Goal: Information Seeking & Learning: Find specific fact

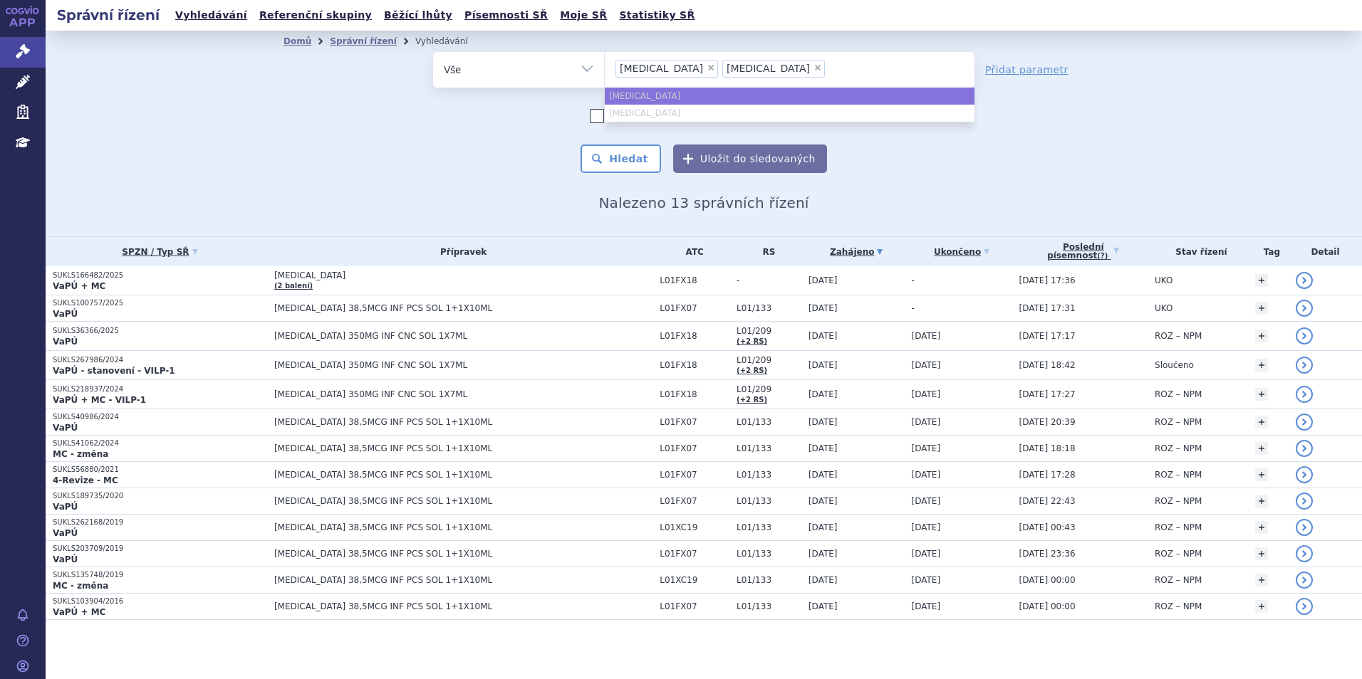
click at [706, 68] on span "×" at bounding box center [710, 67] width 9 height 9
click at [605, 68] on select "rybrevant BLINCYTO" at bounding box center [604, 69] width 1 height 36
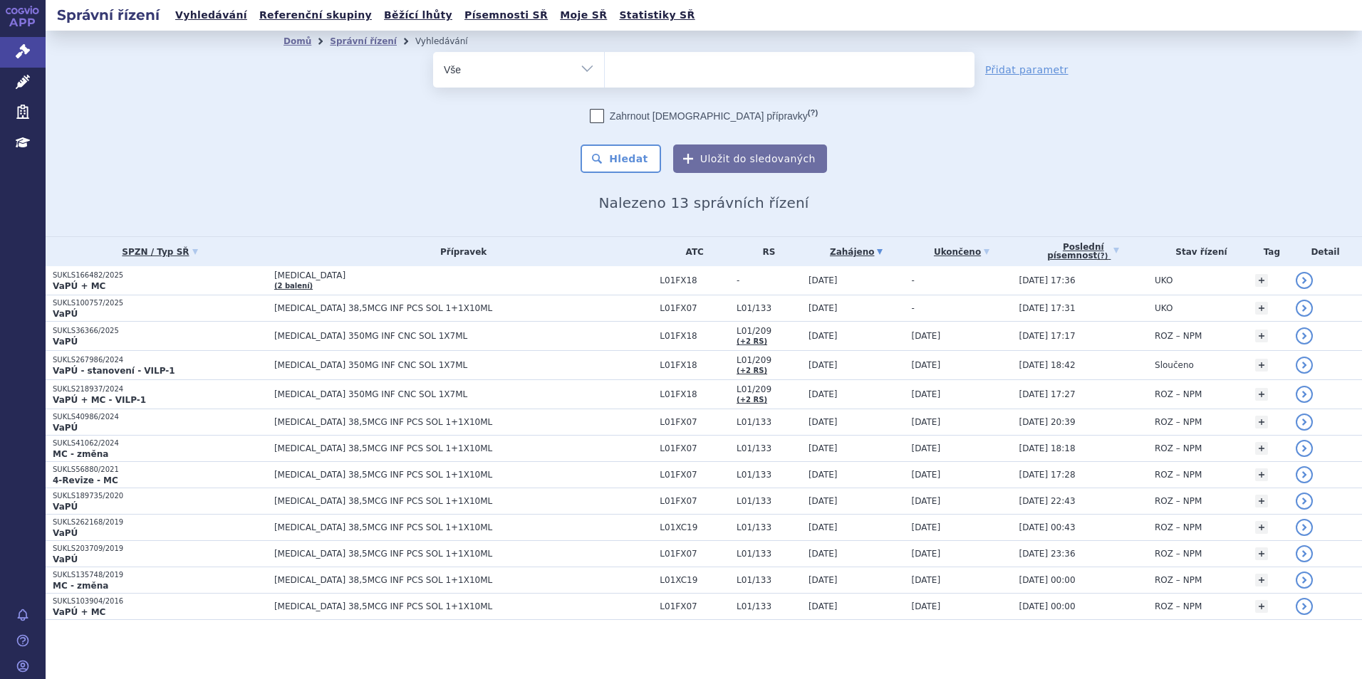
select select
drag, startPoint x: 699, startPoint y: 68, endPoint x: 491, endPoint y: 124, distance: 215.2
click at [698, 69] on ul at bounding box center [790, 67] width 370 height 30
click at [605, 69] on select "rybrevant BLINCYTO" at bounding box center [604, 69] width 1 height 36
type input "he"
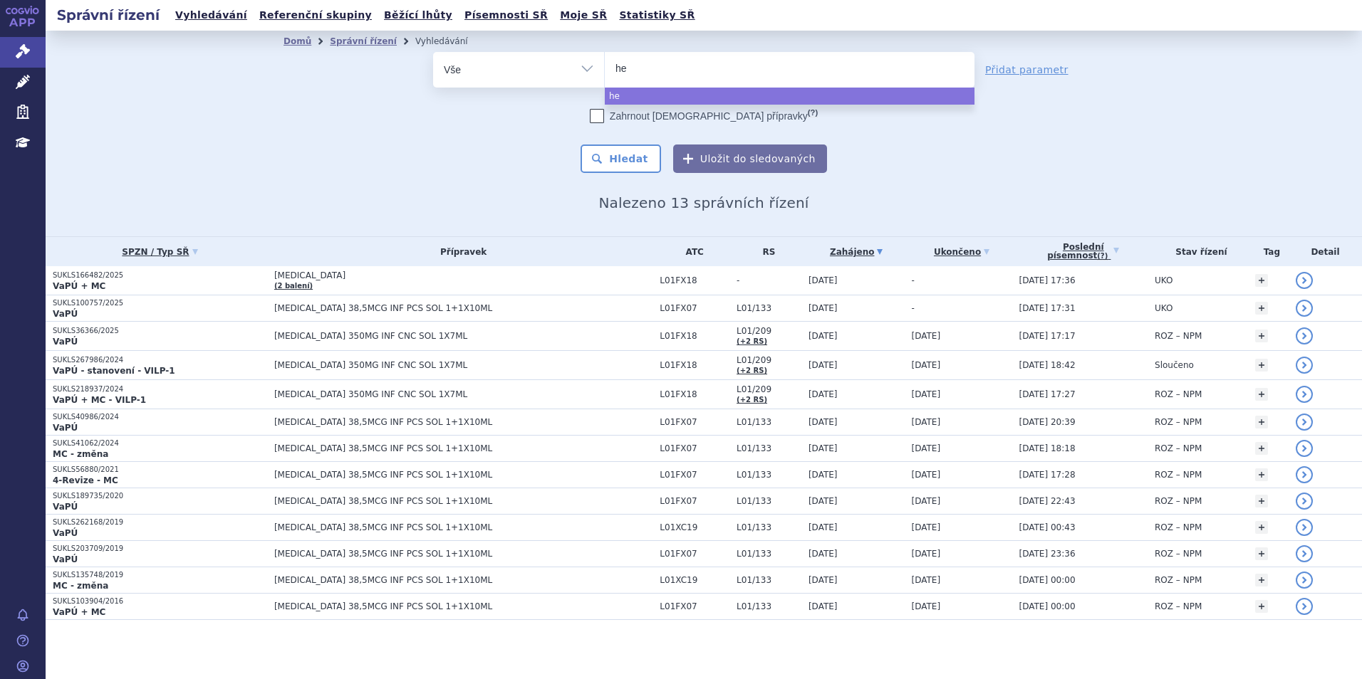
type input "het"
type input "hetr"
type input "hetro"
type input "hetroni"
type input "hetronifl"
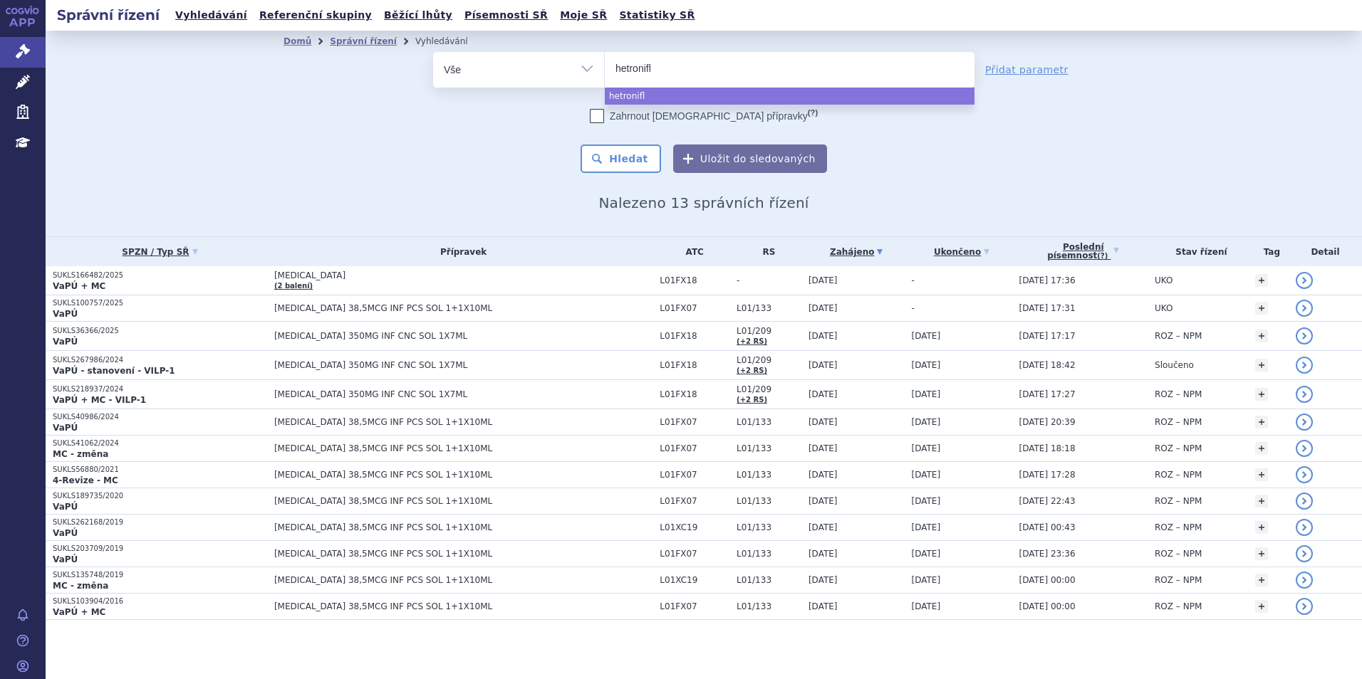
type input "hetronifly"
select select "hetronifly"
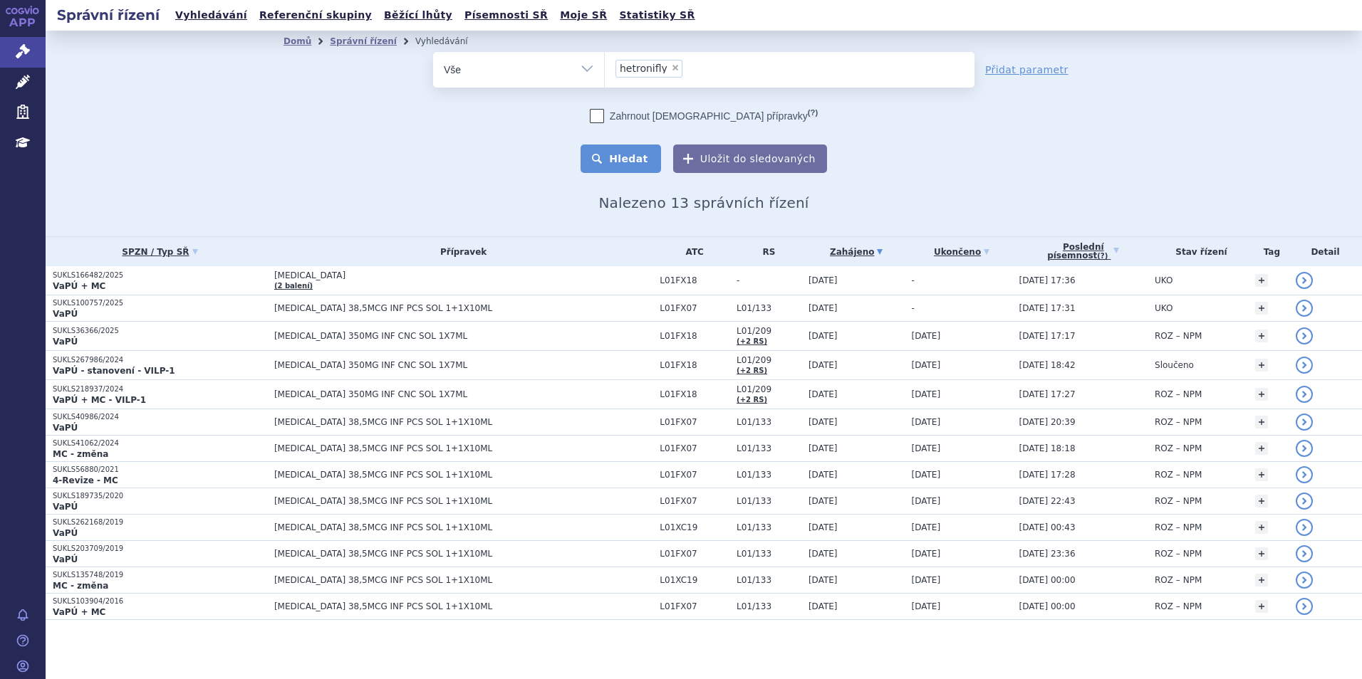
click at [622, 165] on button "Hledat" at bounding box center [620, 159] width 80 height 28
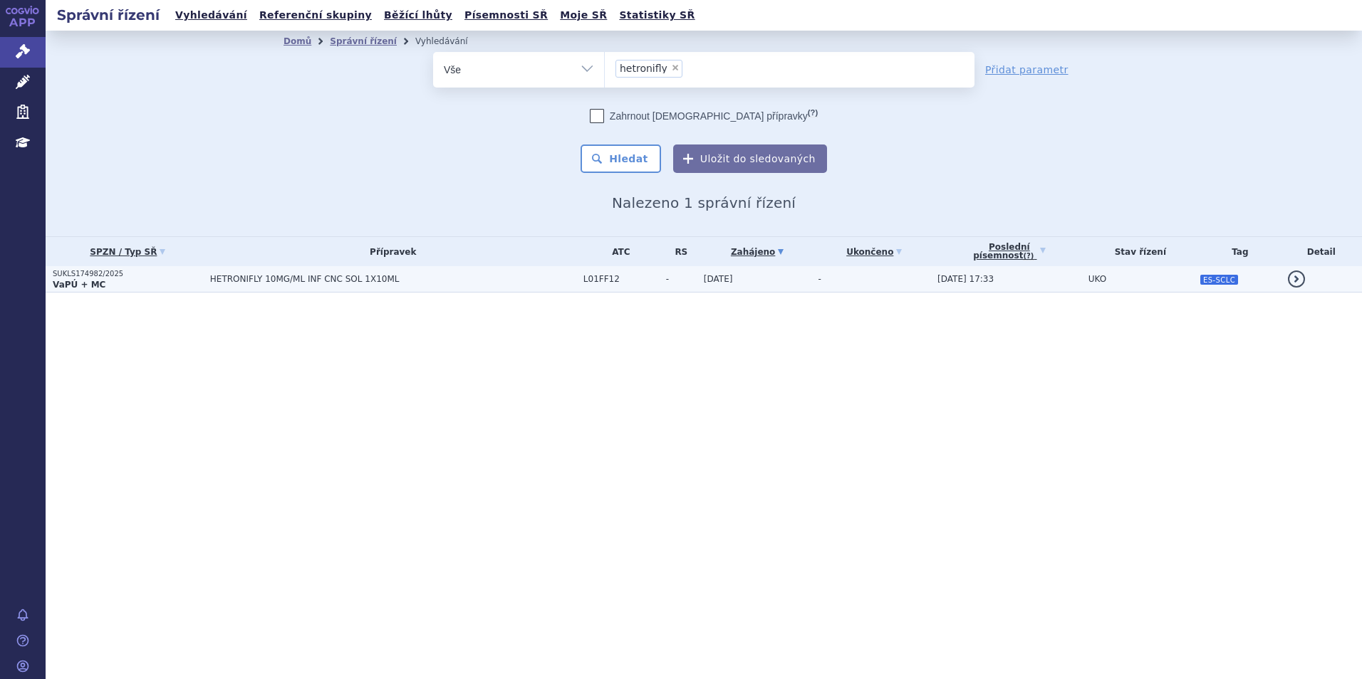
click at [166, 278] on p "SUKLS174982/2025" at bounding box center [128, 274] width 150 height 10
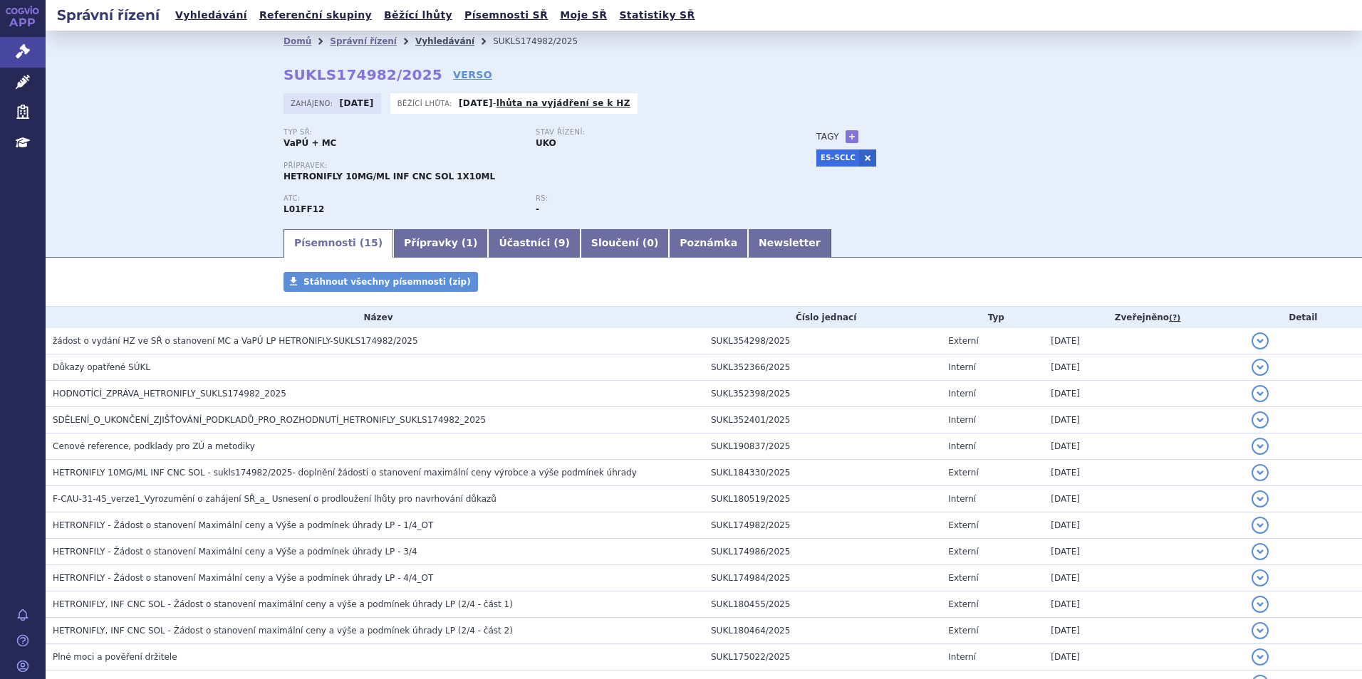
click at [415, 44] on link "Vyhledávání" at bounding box center [444, 41] width 59 height 10
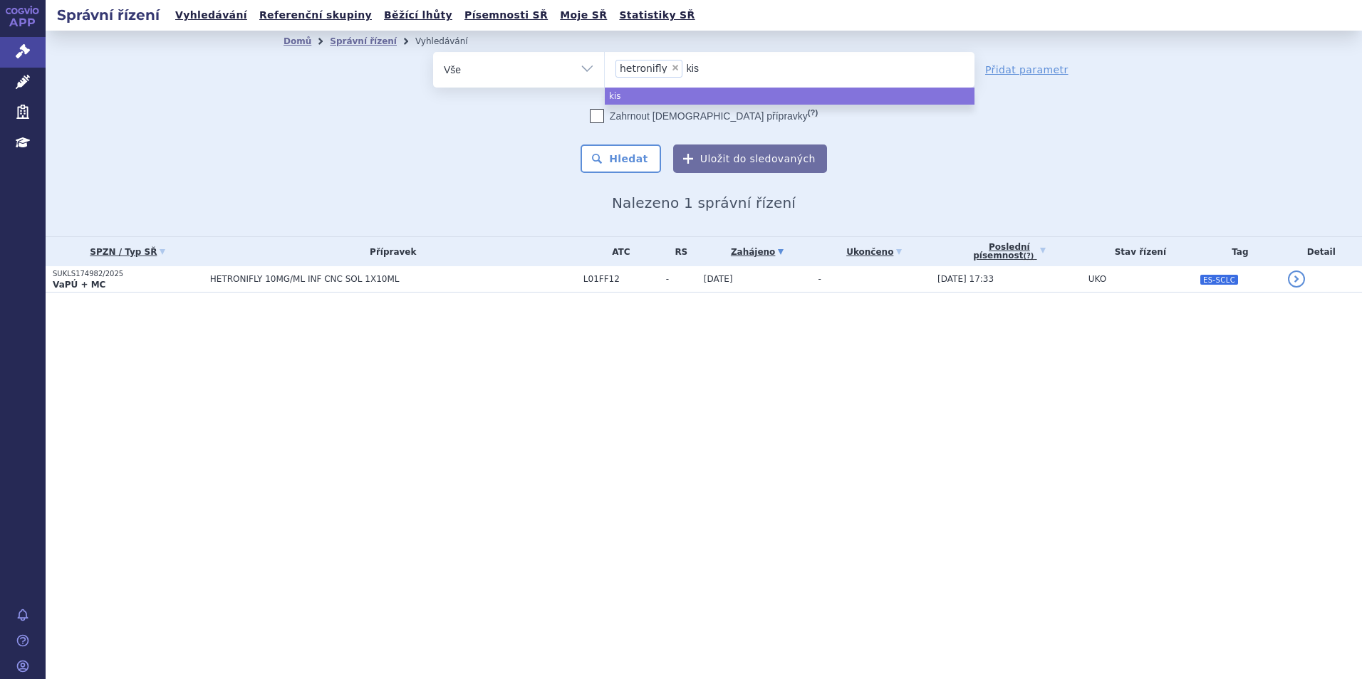
type input "kisw"
type input "kis"
type input "kisq"
type input "kisqal"
type input "kisqali"
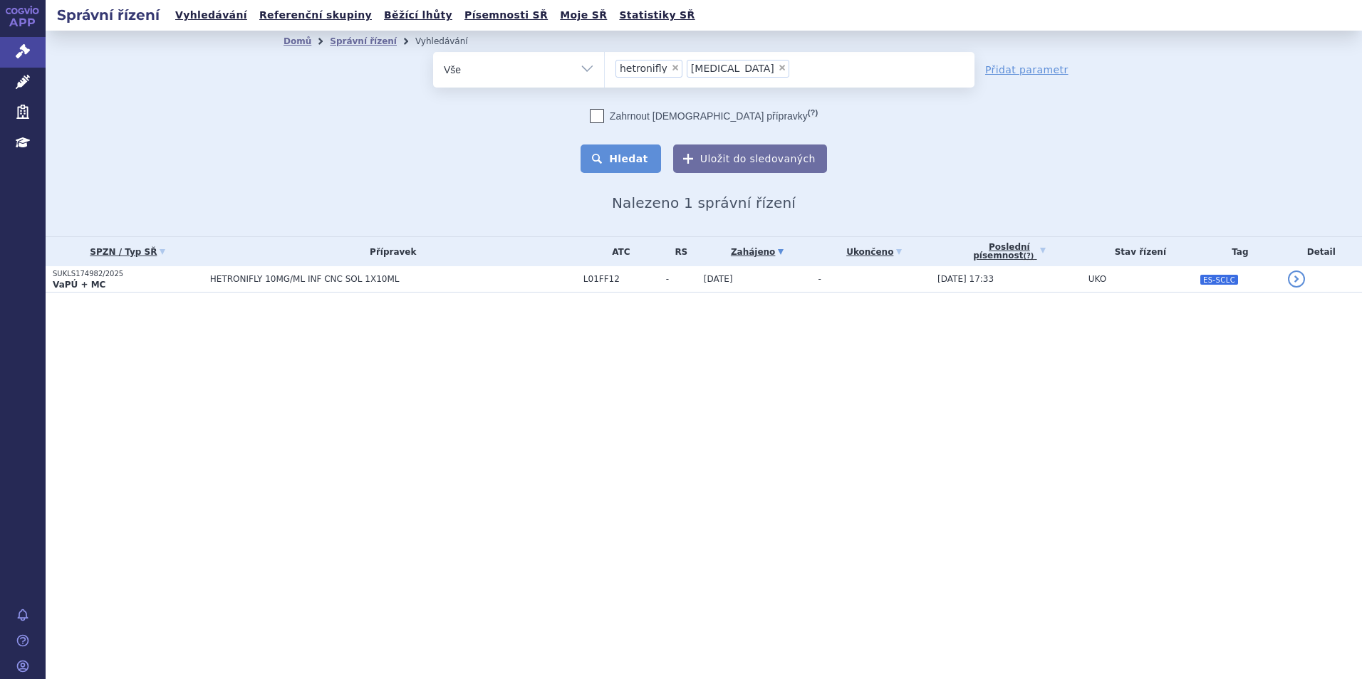
click at [622, 145] on button "Hledat" at bounding box center [620, 159] width 80 height 28
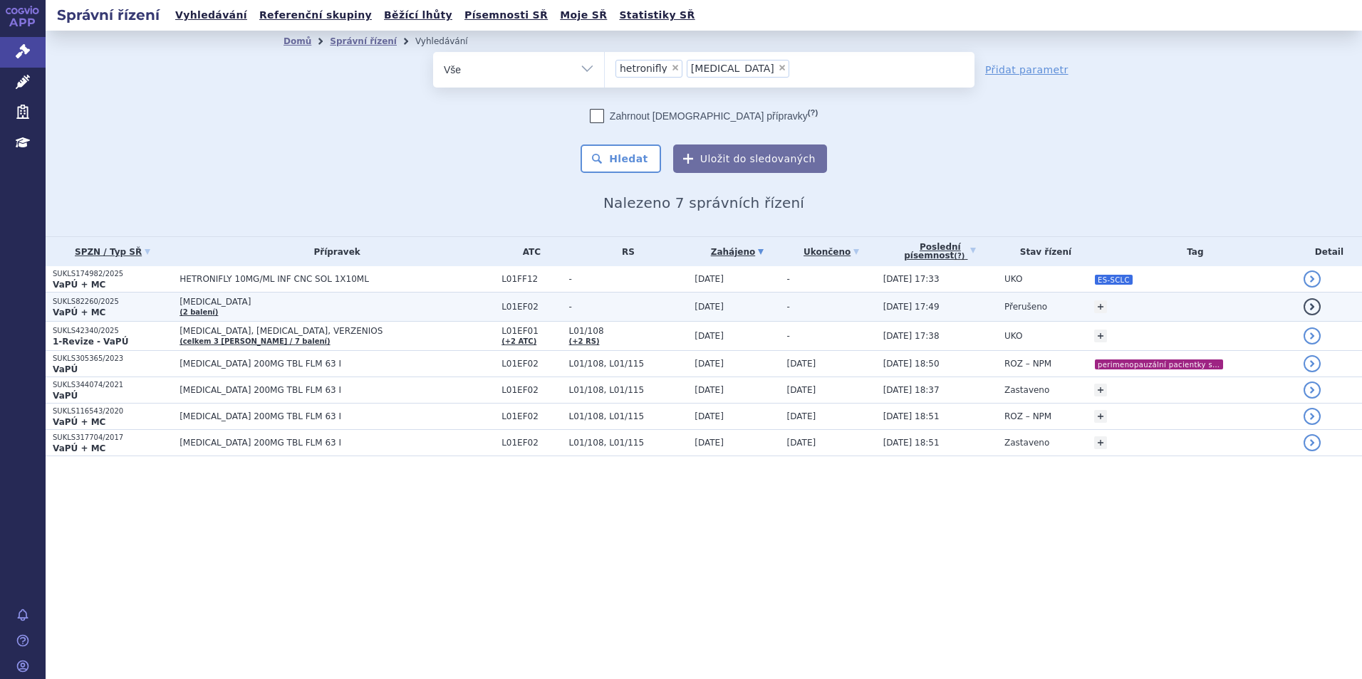
click at [427, 302] on span "KISQALI" at bounding box center [336, 302] width 315 height 10
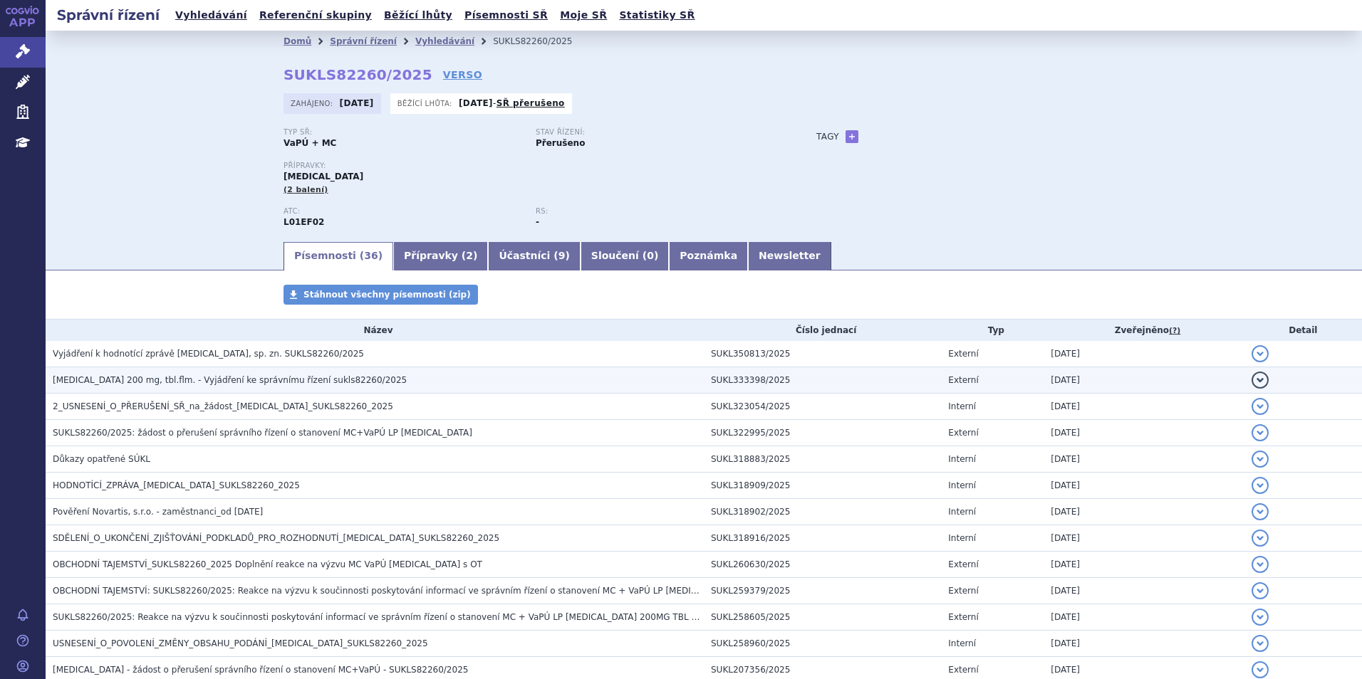
click at [369, 386] on h3 "[MEDICAL_DATA] 200 mg, tbl.flm. - Vyjádření ke správnímu řízení sukls82260/2025" at bounding box center [378, 380] width 651 height 14
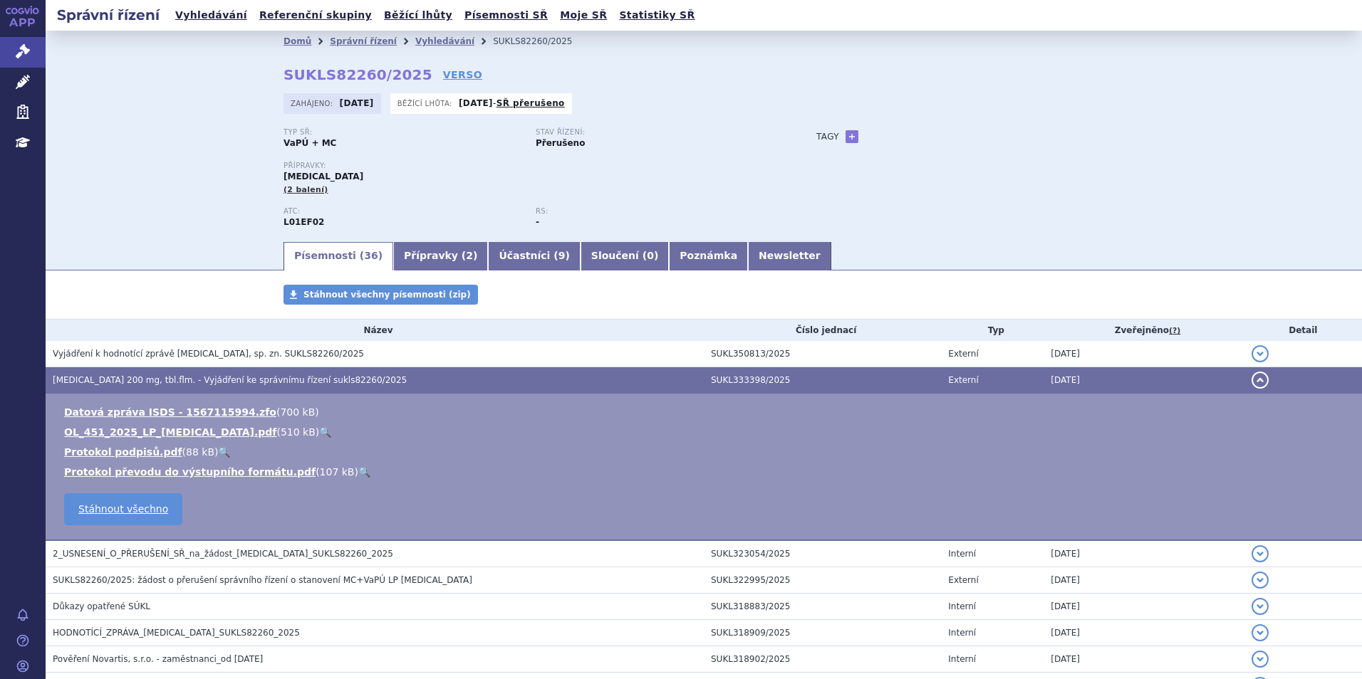
click at [319, 427] on link "🔍" at bounding box center [325, 432] width 12 height 11
click at [304, 371] on td "KISQALI 200 mg, tbl.flm. - Vyjádření ke správnímu řízení sukls82260/2025" at bounding box center [375, 380] width 658 height 26
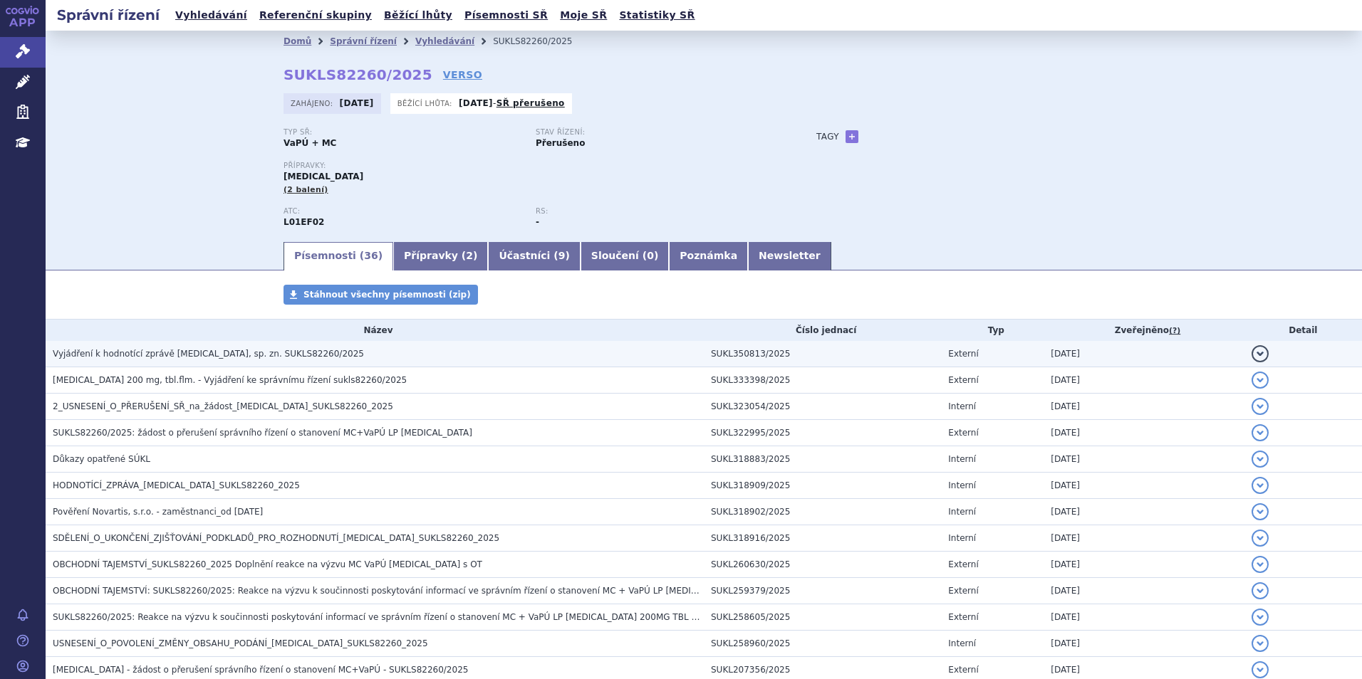
click at [305, 358] on h3 "Vyjádření k hodnotící zprávě KISQALI, sp. zn. SUKLS82260/2025" at bounding box center [378, 354] width 651 height 14
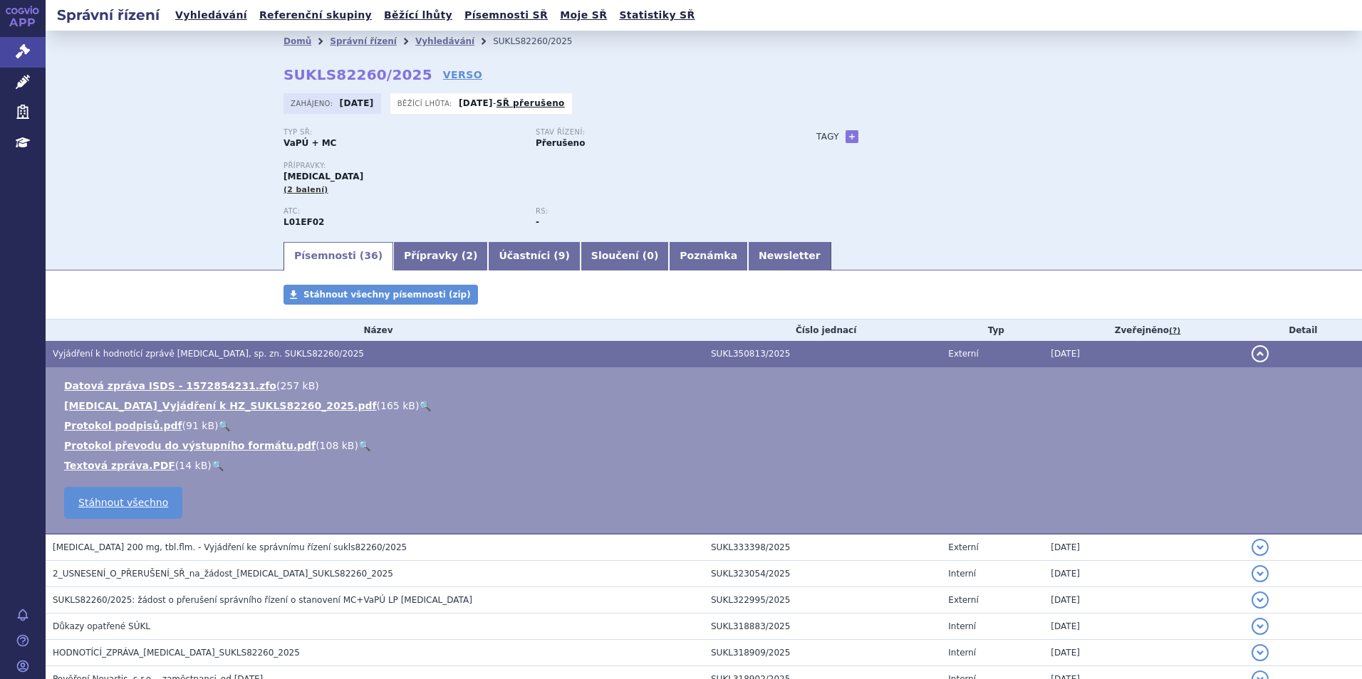
click at [419, 403] on link "🔍" at bounding box center [425, 405] width 12 height 11
click at [434, 43] on link "Vyhledávání" at bounding box center [444, 41] width 59 height 10
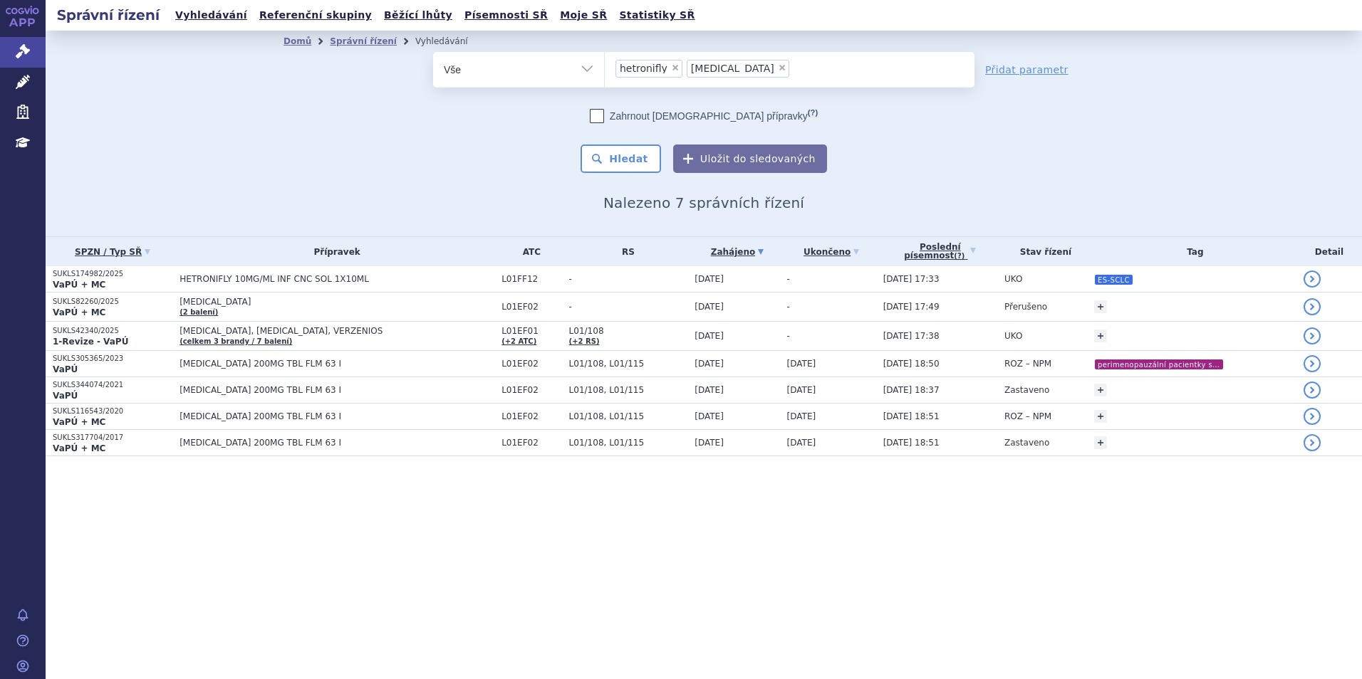
click at [664, 71] on li "× hetronifly" at bounding box center [648, 69] width 67 height 18
click at [605, 71] on select "hetronifly kisqali" at bounding box center [604, 69] width 1 height 36
click at [671, 70] on span "×" at bounding box center [675, 67] width 9 height 9
click at [605, 70] on select "hetronifly kisqali" at bounding box center [604, 69] width 1 height 36
select select "kisqali"
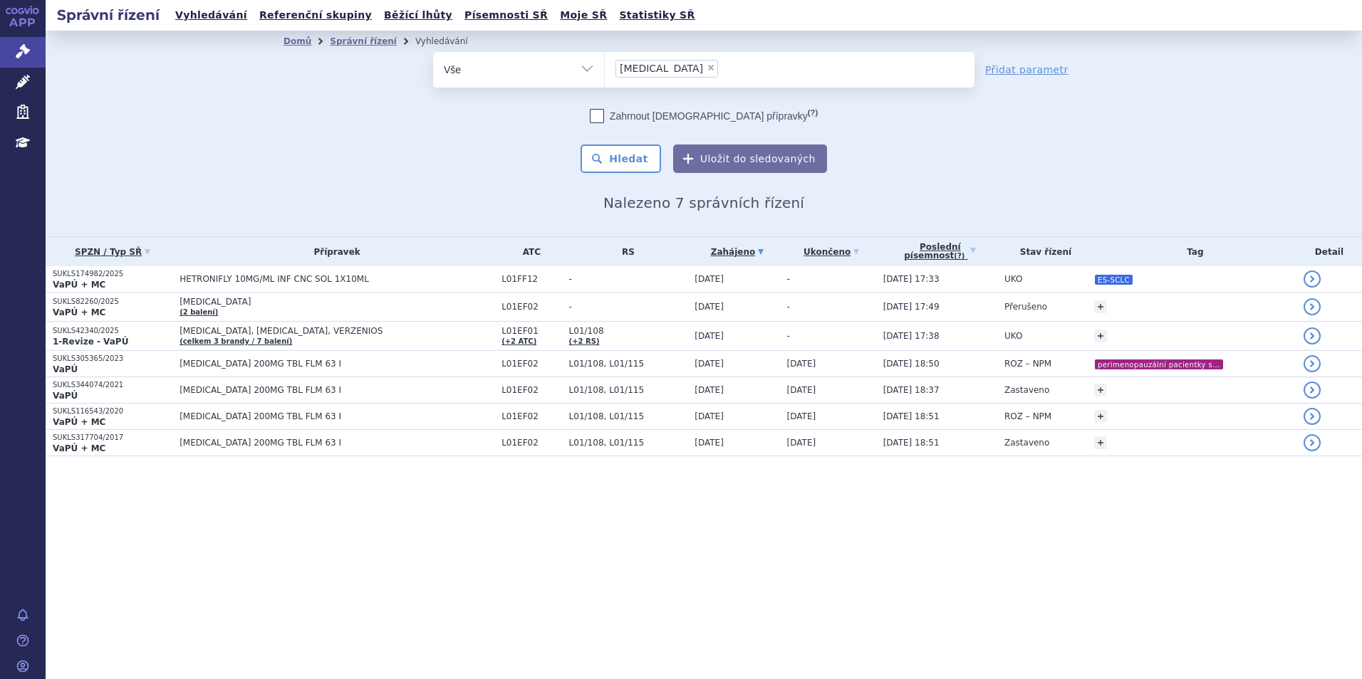
click at [706, 68] on span "×" at bounding box center [710, 67] width 9 height 9
click at [605, 68] on select "hetronifly kisqali" at bounding box center [604, 69] width 1 height 36
select select
click at [653, 68] on ul at bounding box center [790, 67] width 370 height 30
click at [605, 68] on select "hetronifly kisqali" at bounding box center [604, 69] width 1 height 36
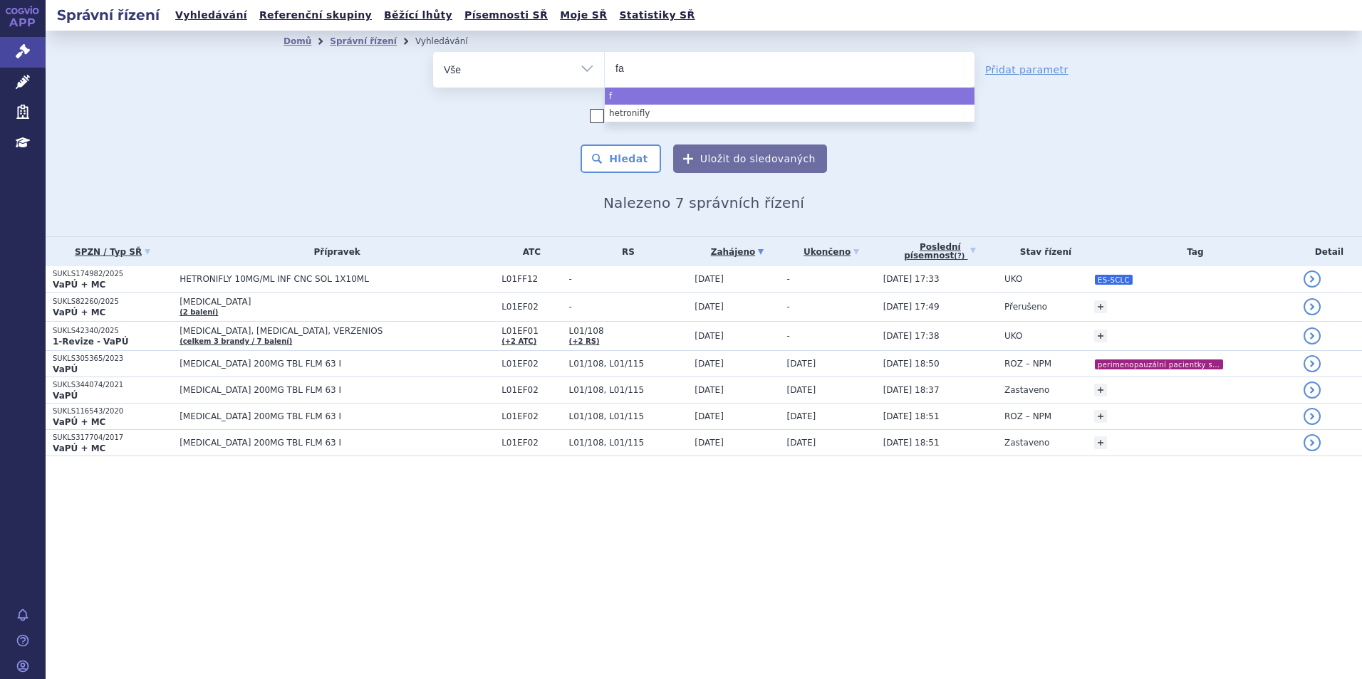
type input "fab"
type input "fabh"
type input "fabhal"
type input "fabhalta"
select select "fabhalta"
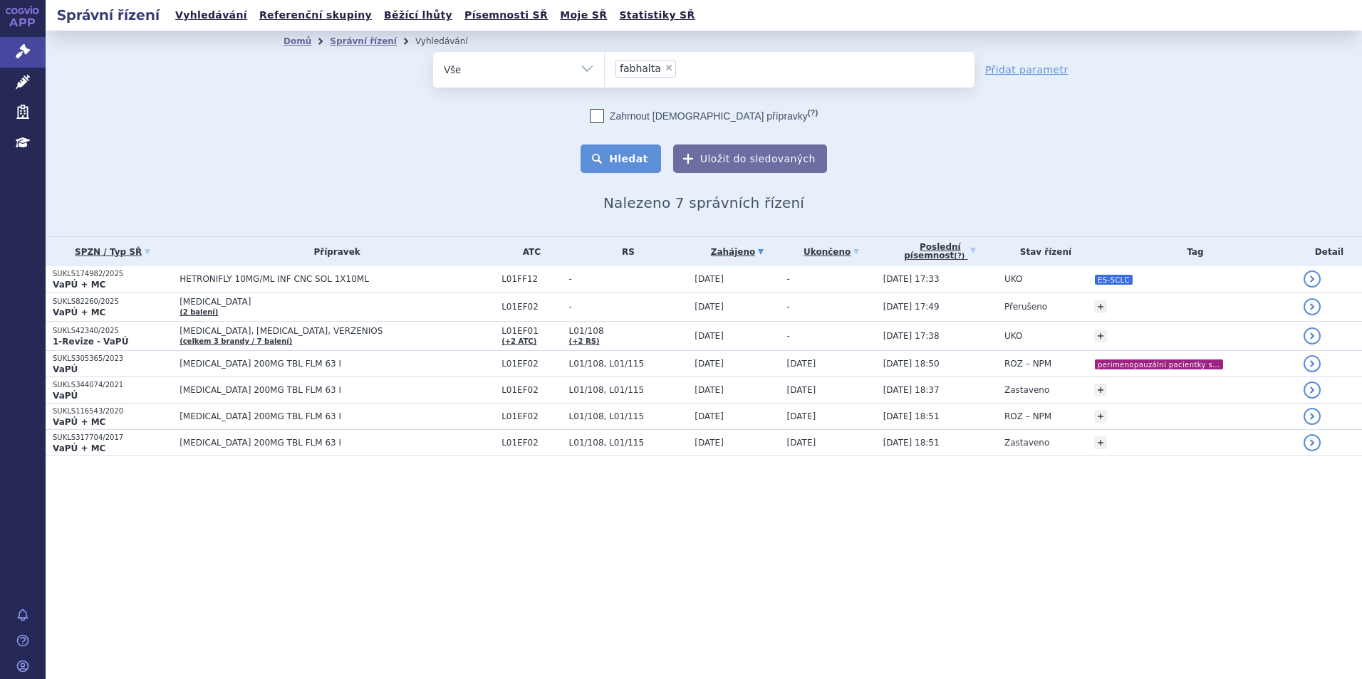
click at [647, 165] on button "Hledat" at bounding box center [620, 159] width 80 height 28
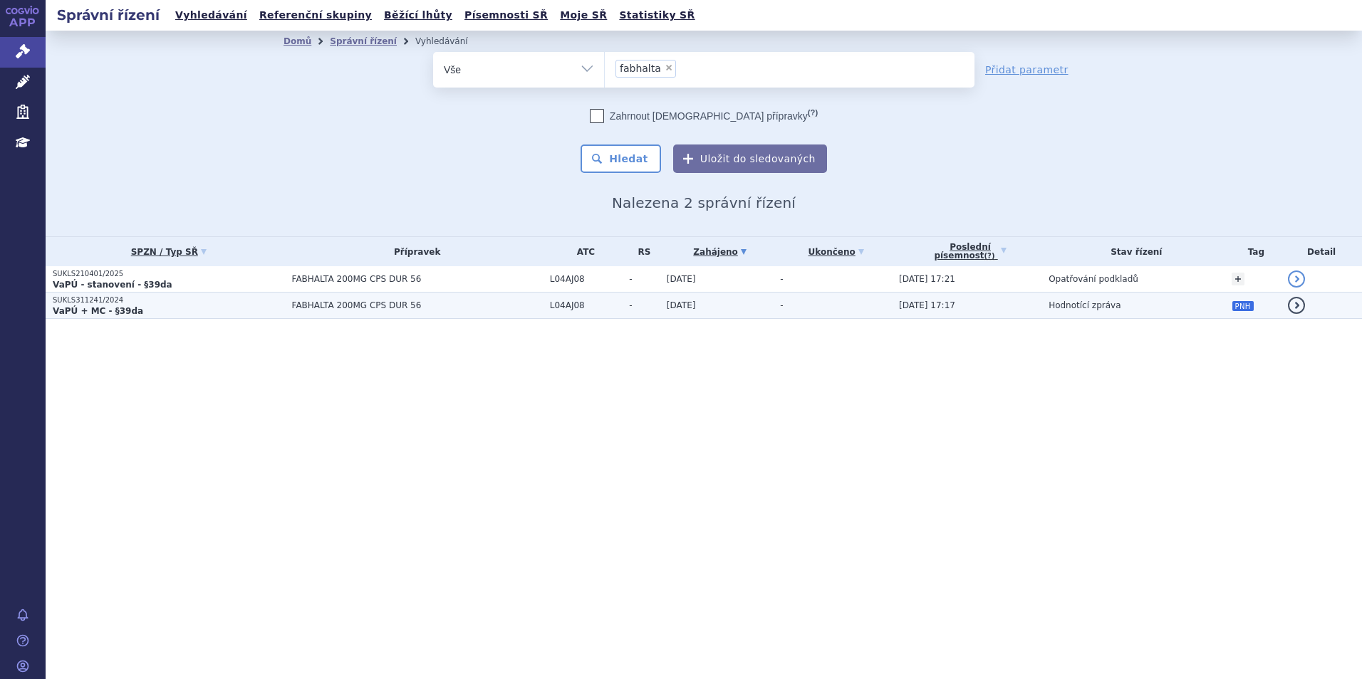
click at [285, 305] on td "FABHALTA 200MG CPS DUR 56" at bounding box center [414, 306] width 258 height 26
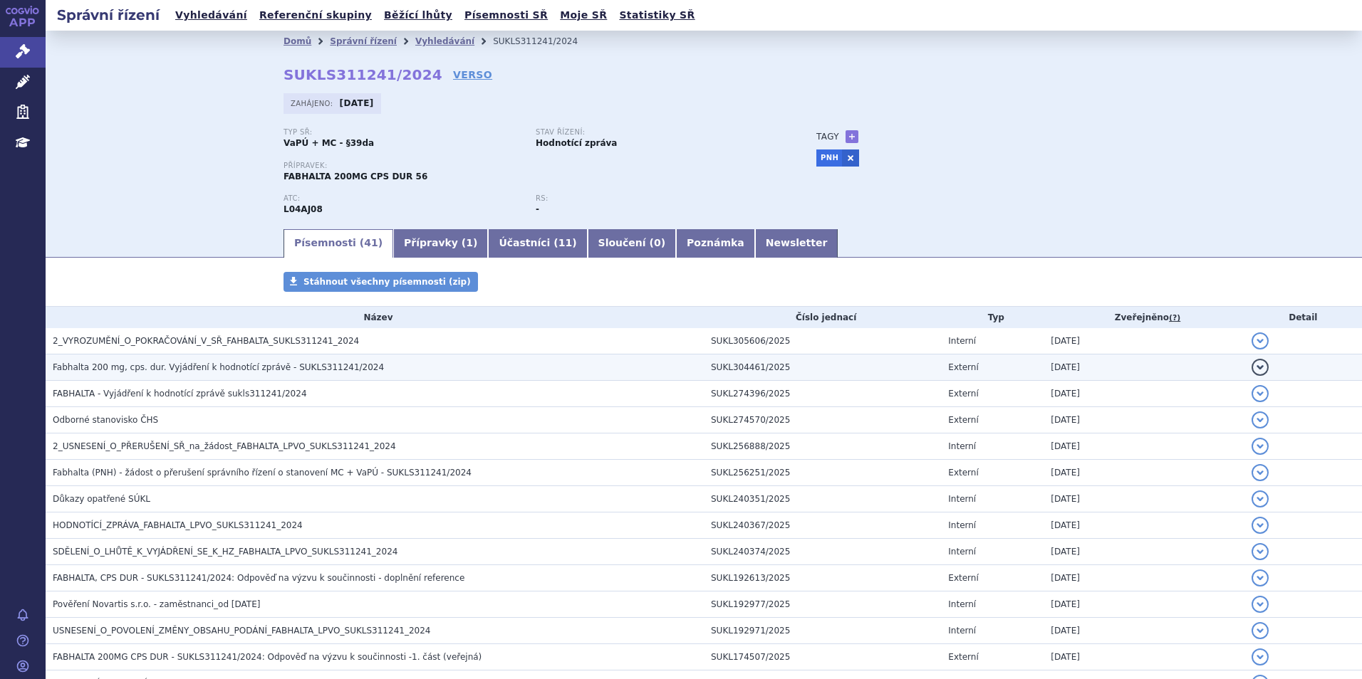
click at [296, 367] on span "Fabhalta 200 mg, cps. dur. Vyjádření k hodnotící zprávě - SUKLS311241/2024" at bounding box center [218, 367] width 331 height 10
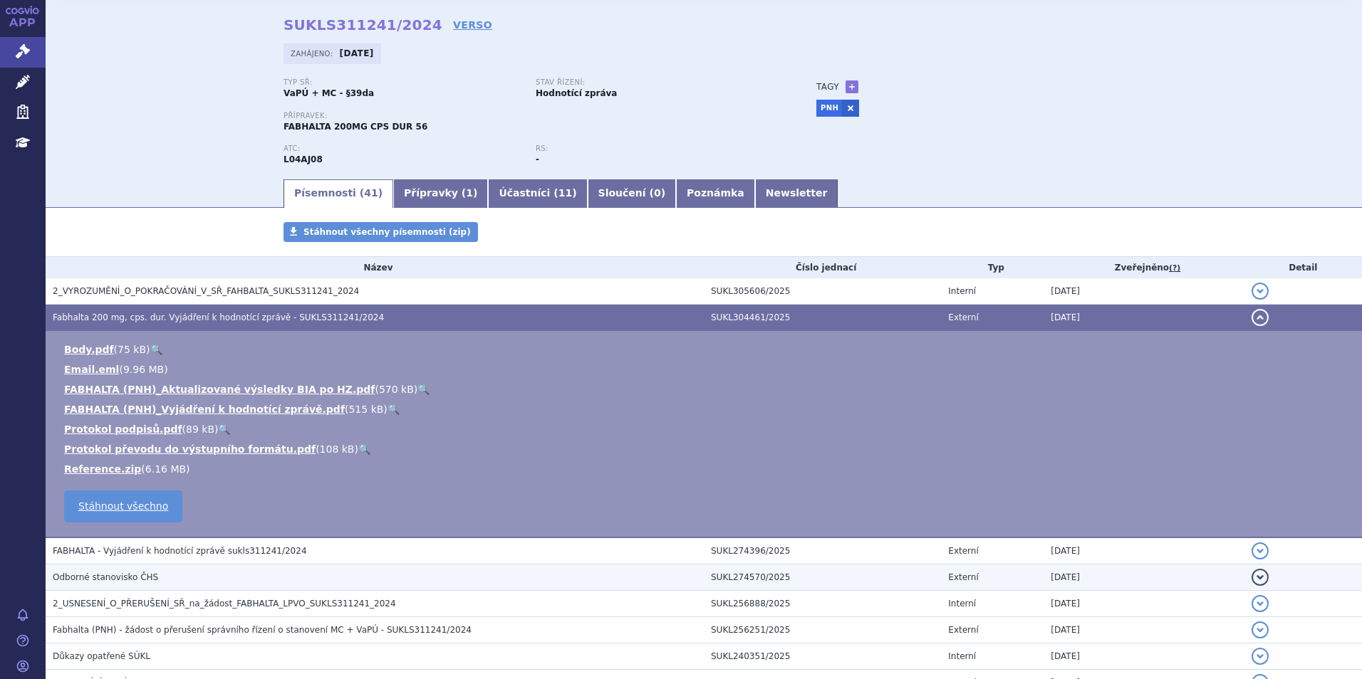
scroll to position [71, 0]
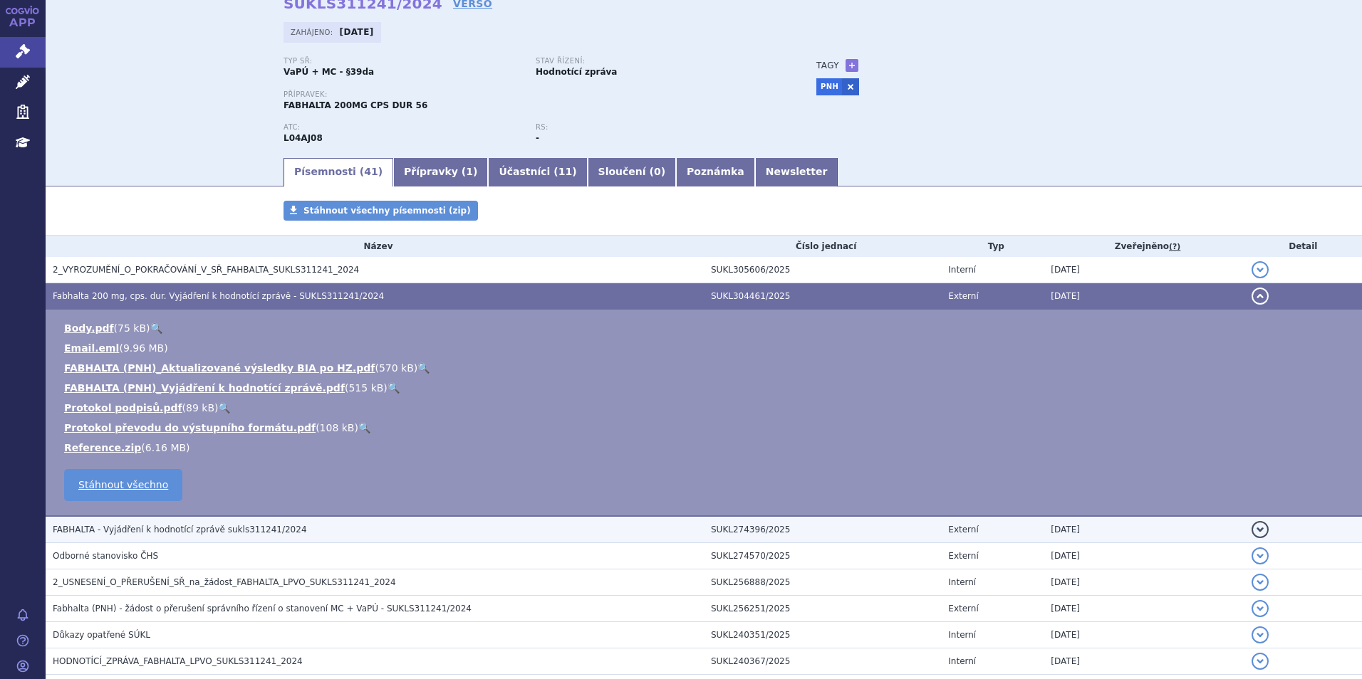
click at [197, 526] on span "FABHALTA - Vyjádření k hodnotící zprávě sukls311241/2024" at bounding box center [180, 530] width 254 height 10
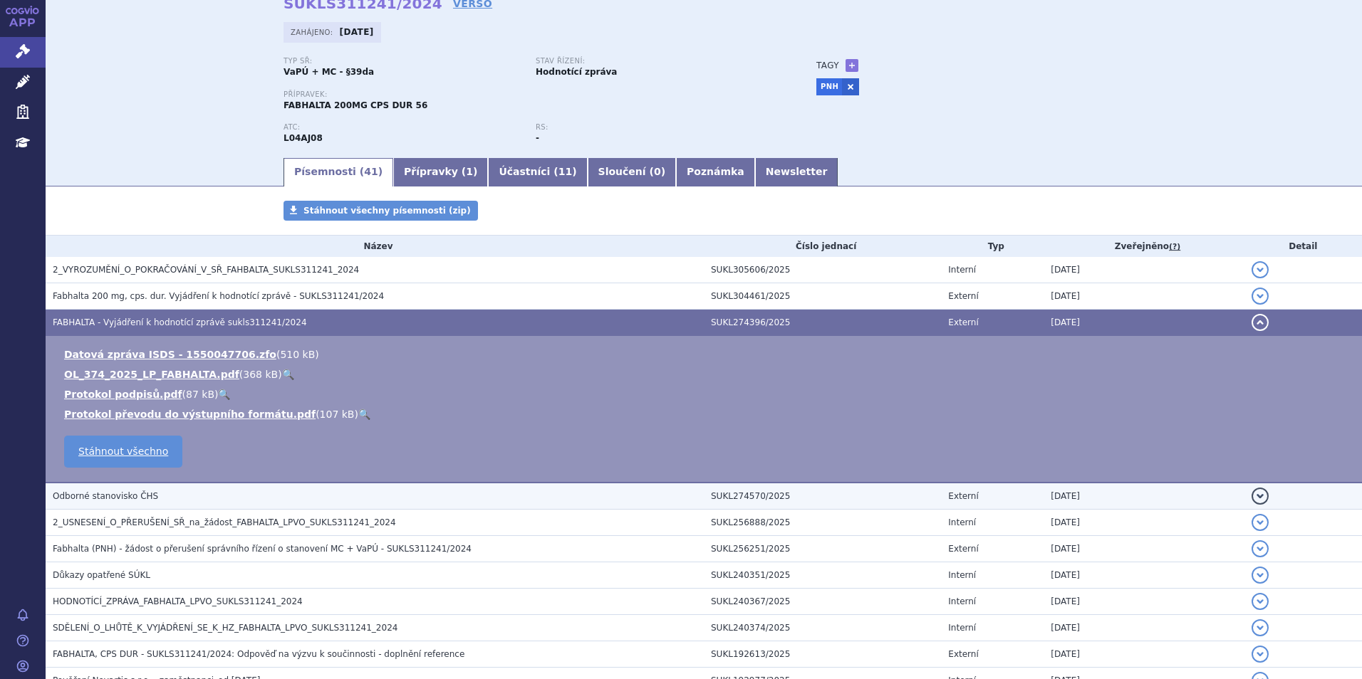
click at [197, 497] on h3 "Odborné stanovisko ČHS" at bounding box center [378, 496] width 651 height 14
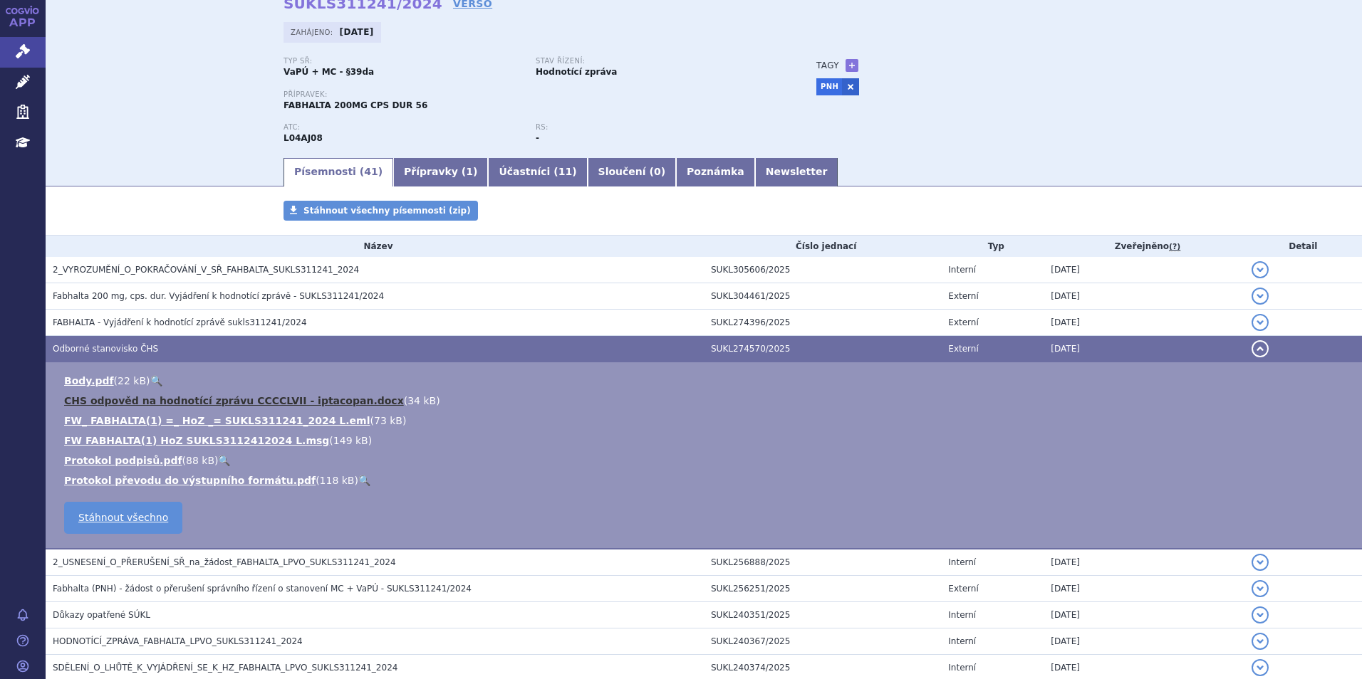
click at [335, 404] on link "CHS odpověd na hodnotící zprávu CCCCLVII - iptacopan.docx" at bounding box center [234, 400] width 340 height 11
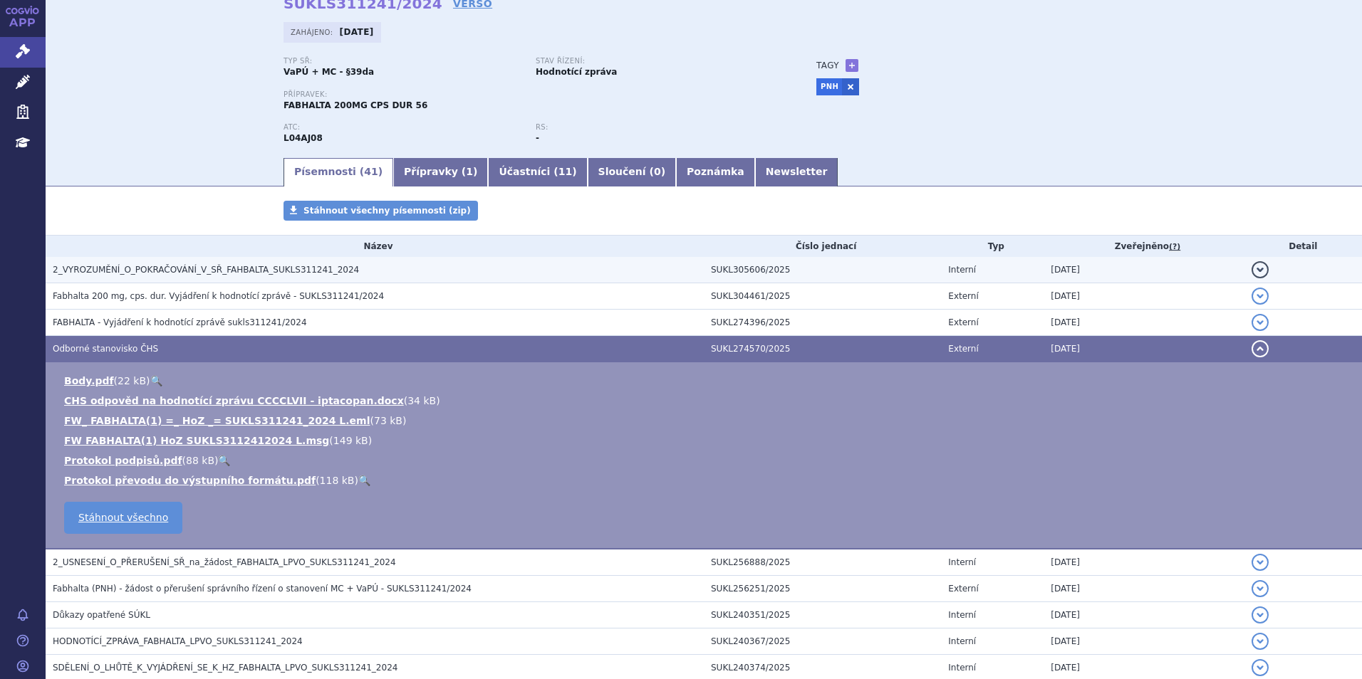
drag, startPoint x: 328, startPoint y: 398, endPoint x: 354, endPoint y: 262, distance: 138.5
click at [328, 398] on link "CHS odpověd na hodnotící zprávu CCCCLVII - iptacopan.docx" at bounding box center [234, 400] width 340 height 11
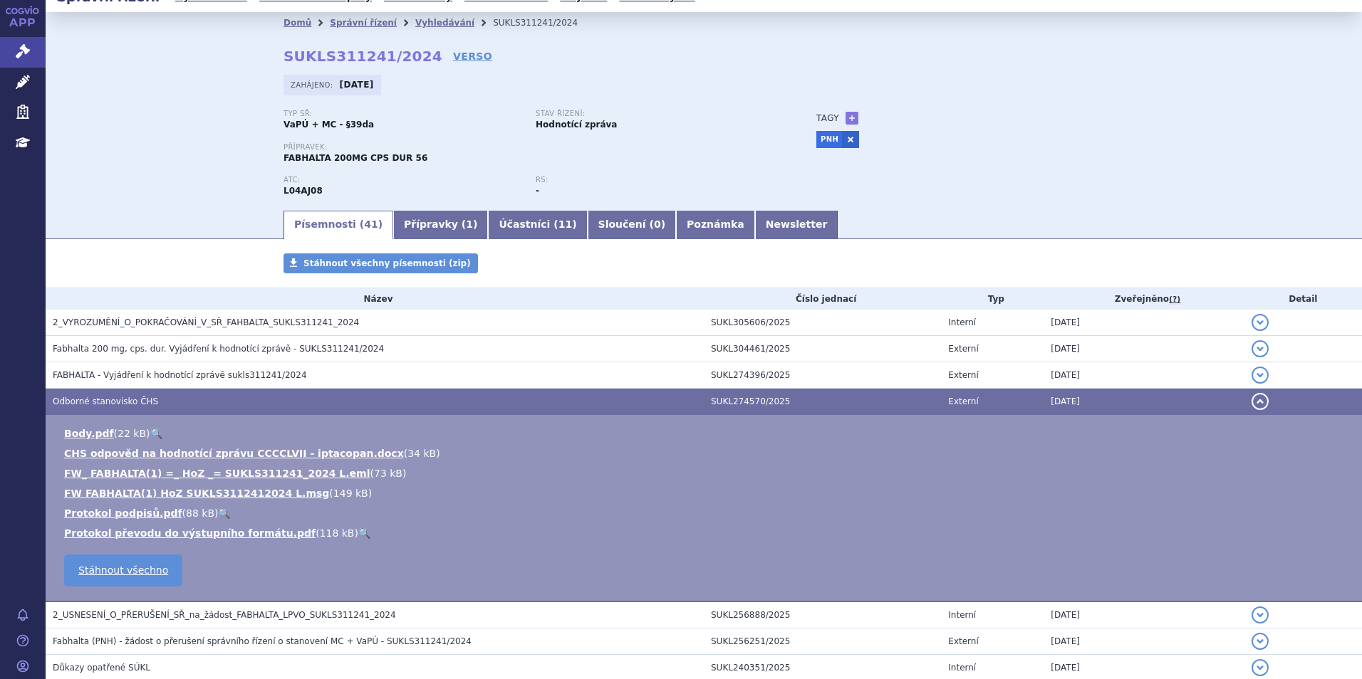
scroll to position [0, 0]
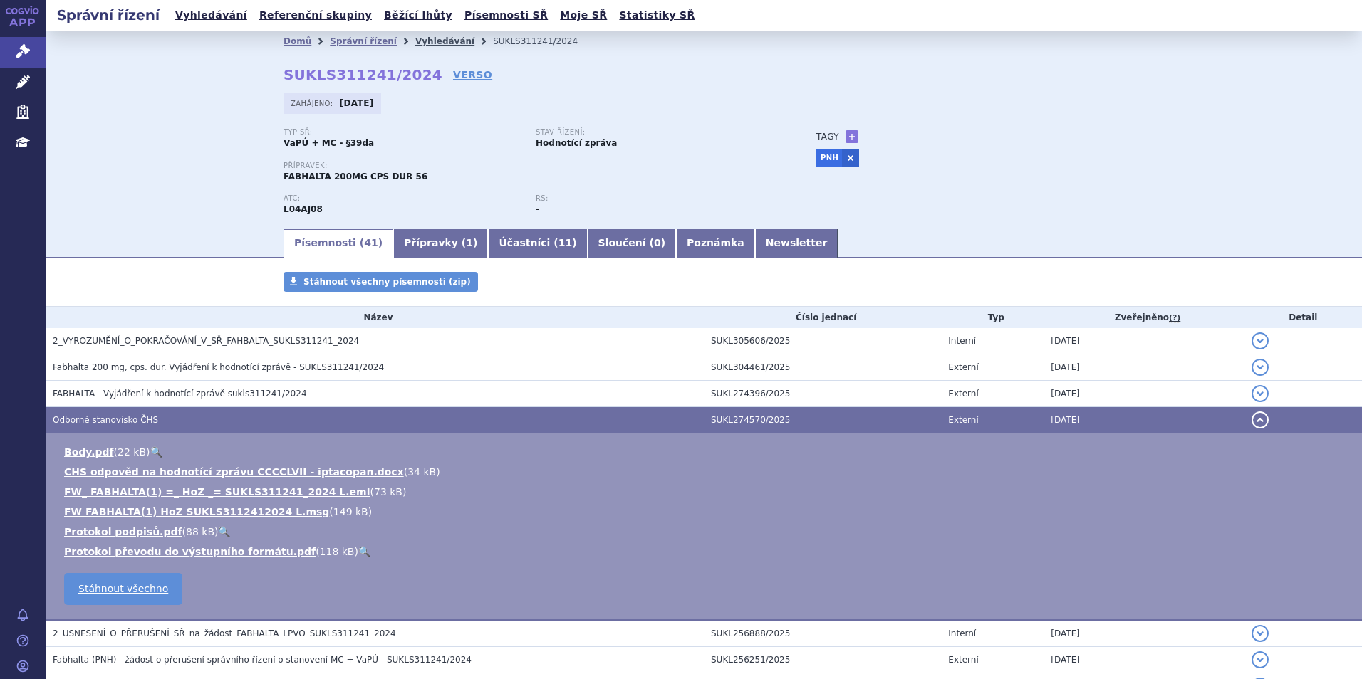
click at [418, 40] on link "Vyhledávání" at bounding box center [444, 41] width 59 height 10
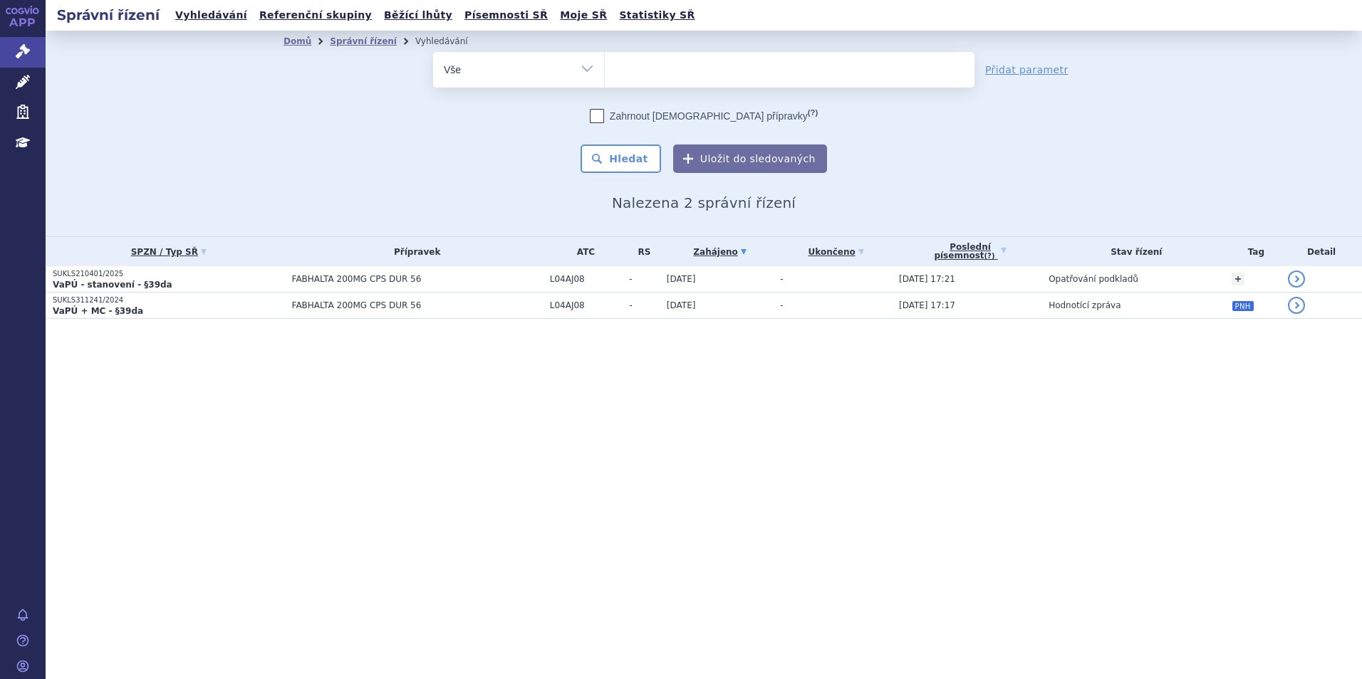
select select
click at [662, 72] on ul at bounding box center [790, 67] width 370 height 30
click at [605, 72] on select "fabhalta" at bounding box center [604, 69] width 1 height 36
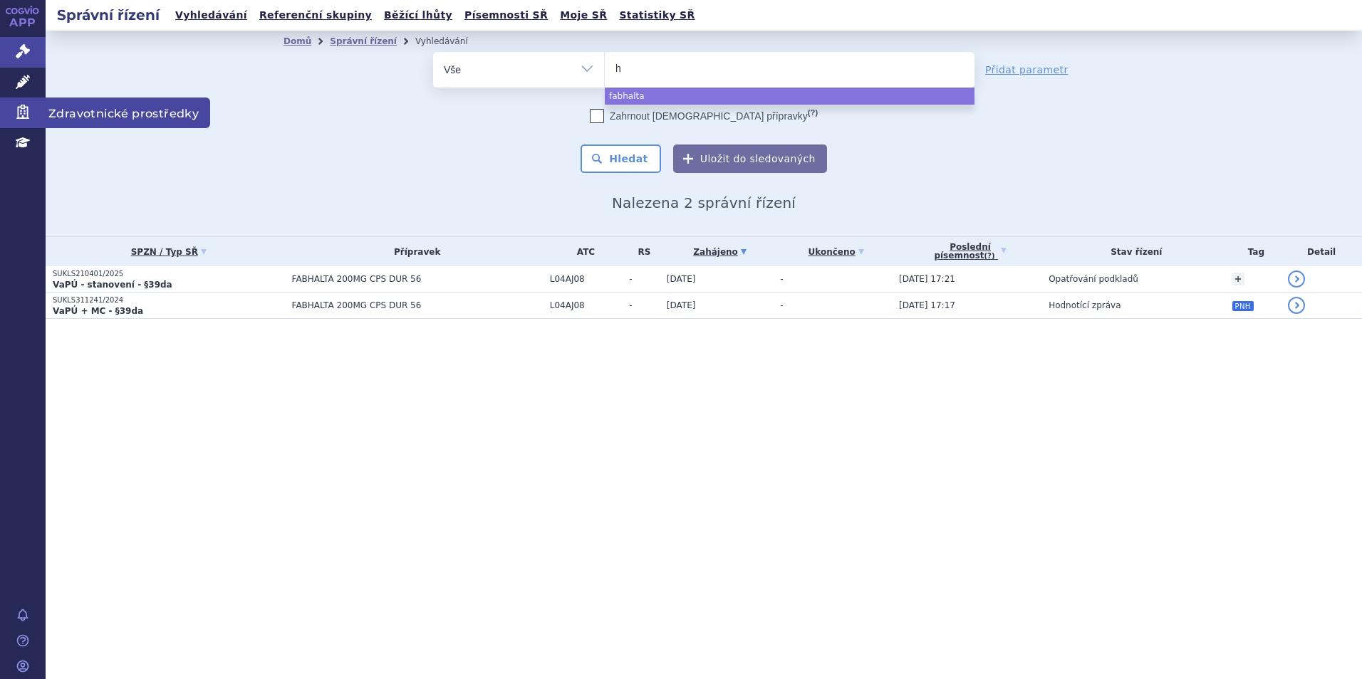
type input "he"
type input "hetr"
type input "hetron"
type input "hetronif"
type input "hetronifly"
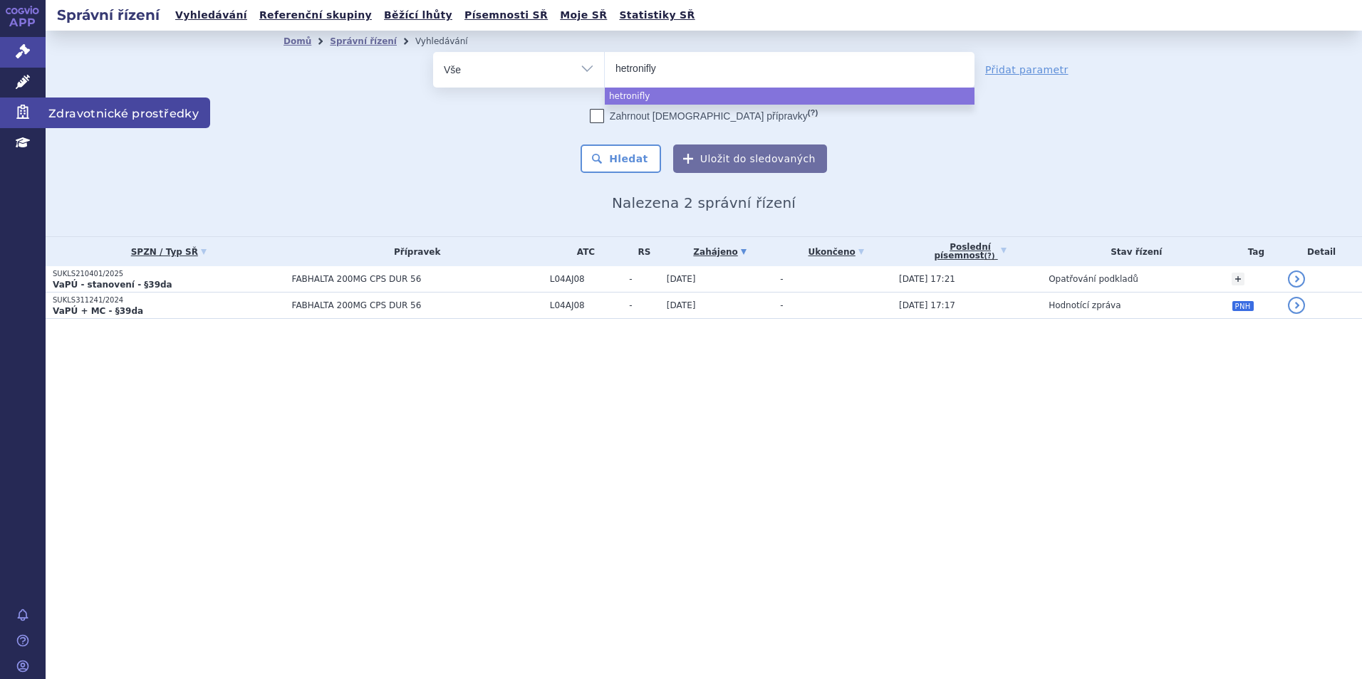
select select "hetronifly"
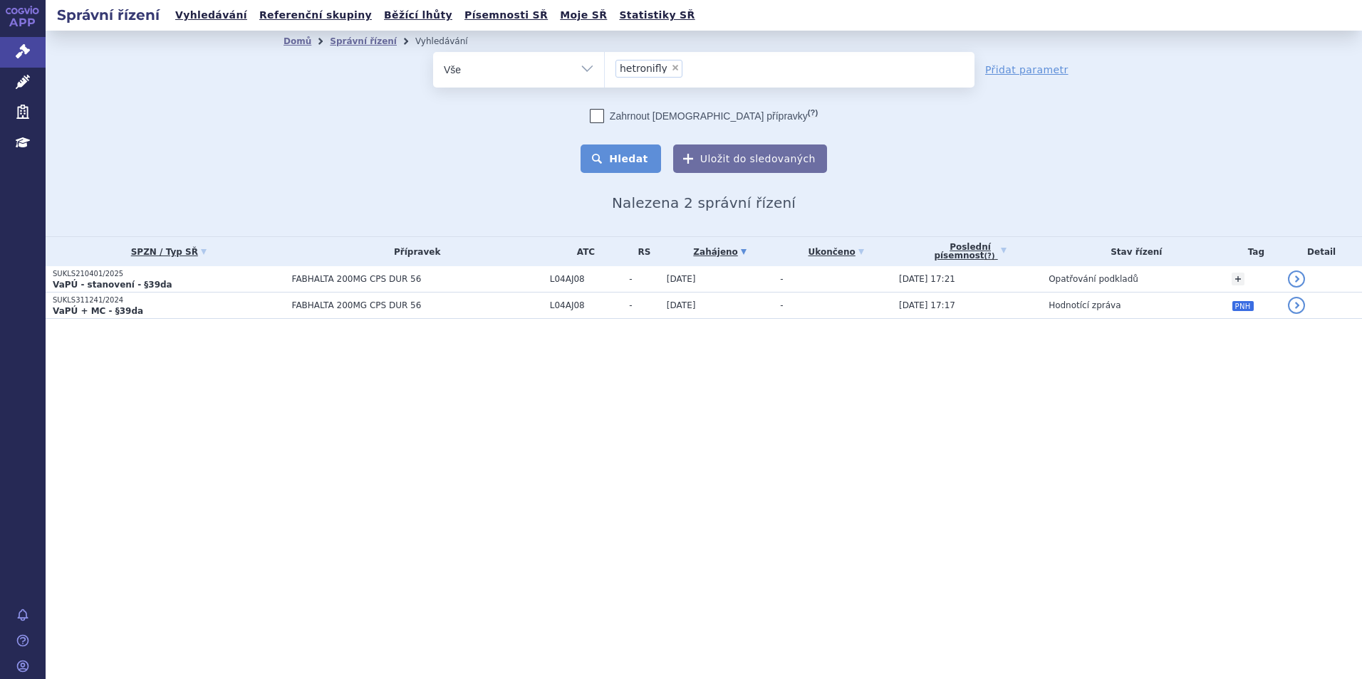
click at [647, 161] on button "Hledat" at bounding box center [620, 159] width 80 height 28
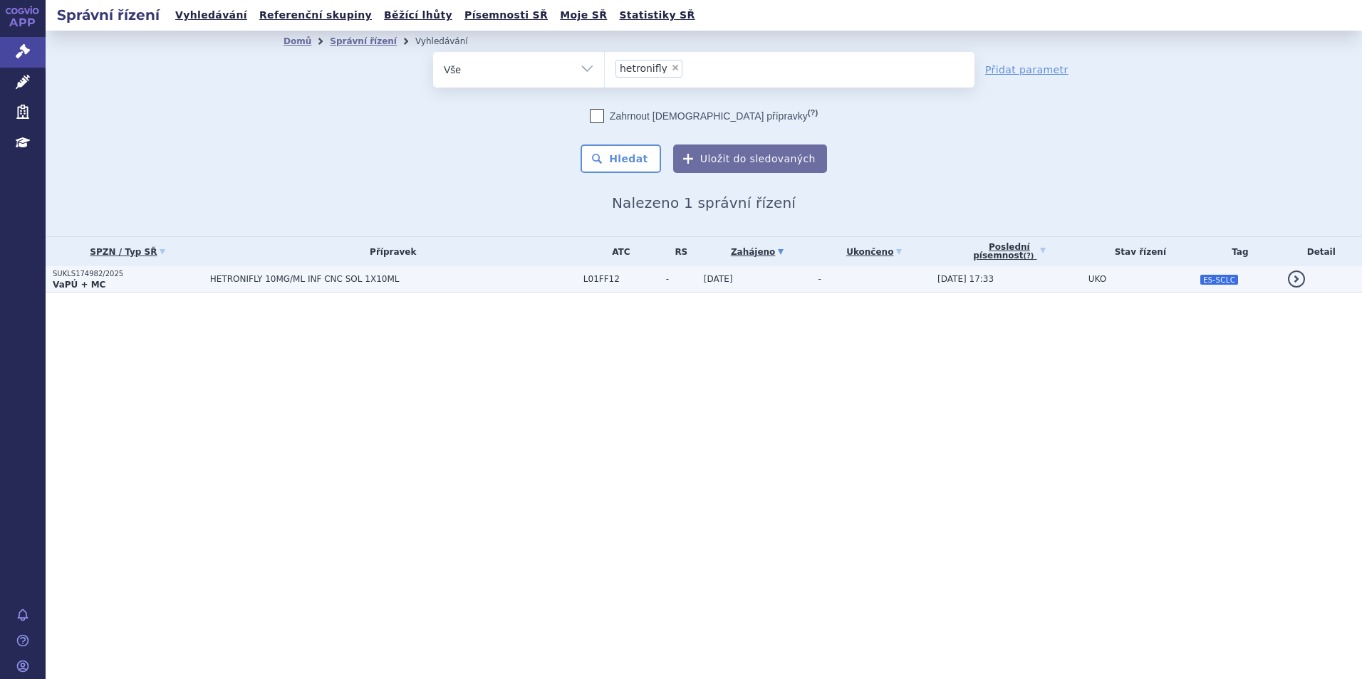
click at [199, 279] on p "VaPÚ + MC" at bounding box center [128, 284] width 150 height 11
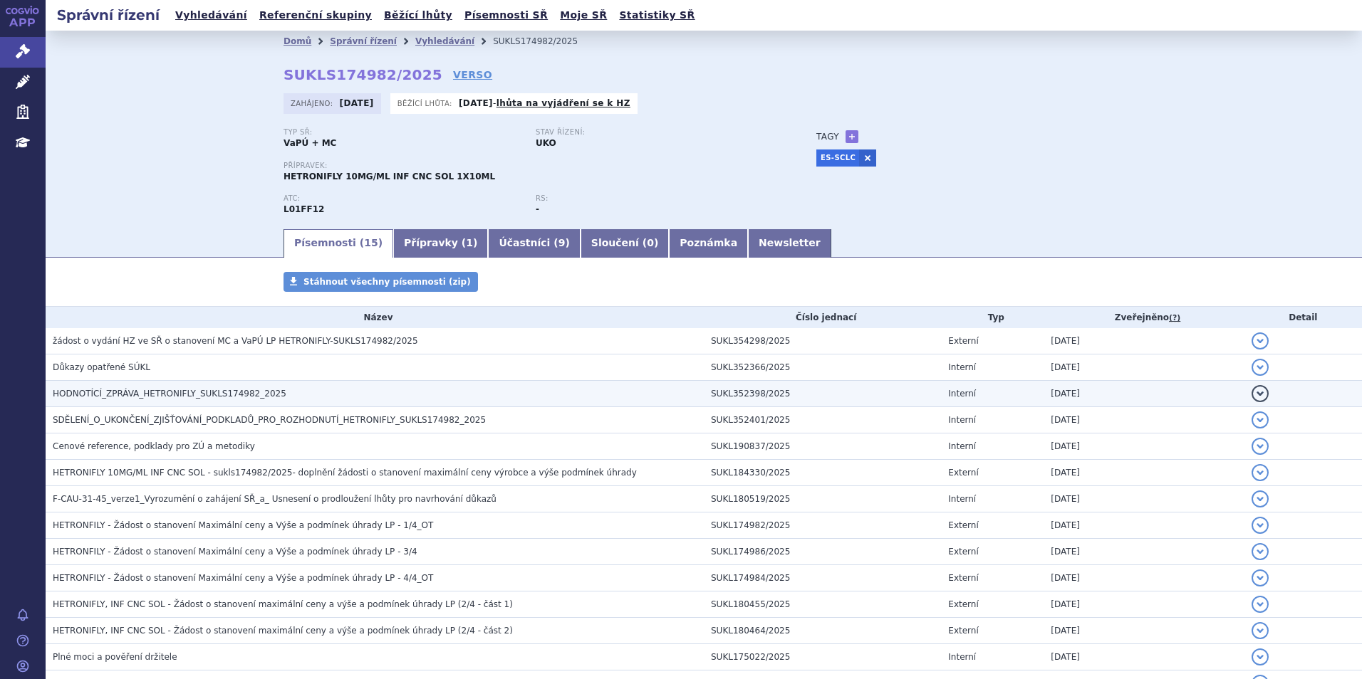
drag, startPoint x: 231, startPoint y: 394, endPoint x: 245, endPoint y: 394, distance: 14.2
click at [231, 394] on span "HODNOTÍCÍ_ZPRÁVA_HETRONIFLY_SUKLS174982_2025" at bounding box center [170, 394] width 234 height 10
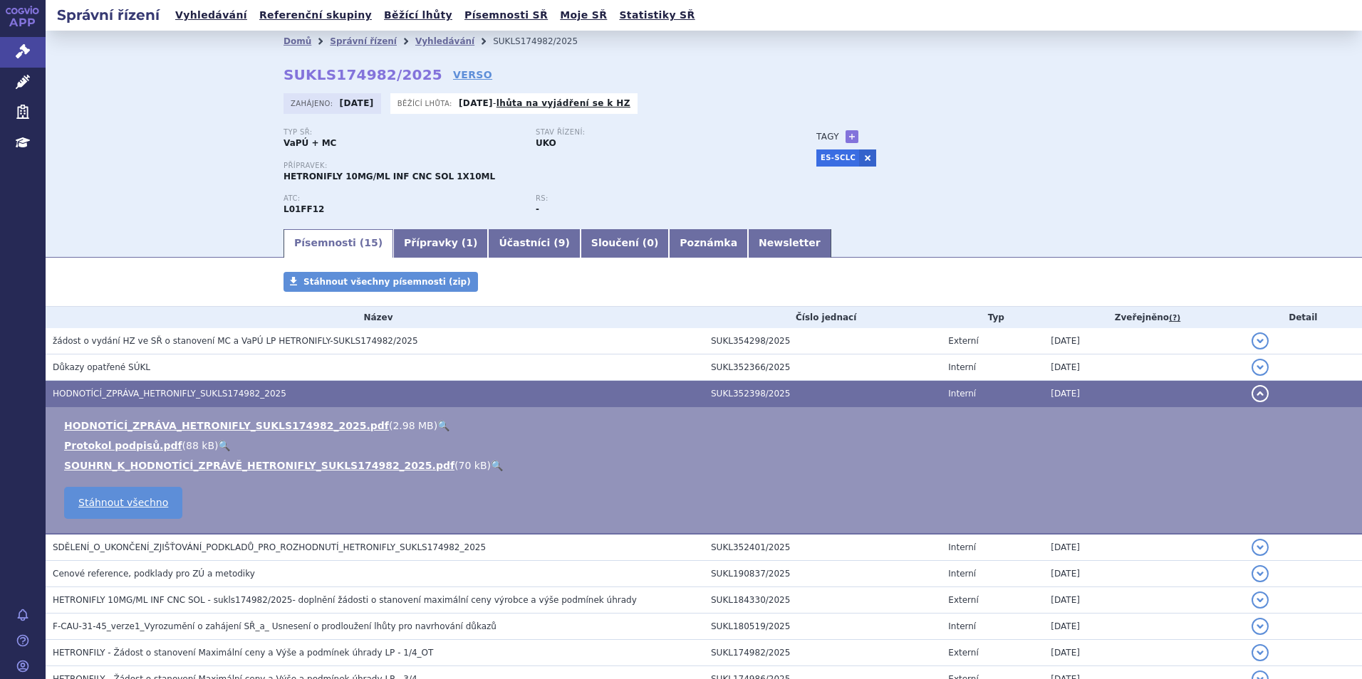
click at [437, 423] on link "🔍" at bounding box center [443, 425] width 12 height 11
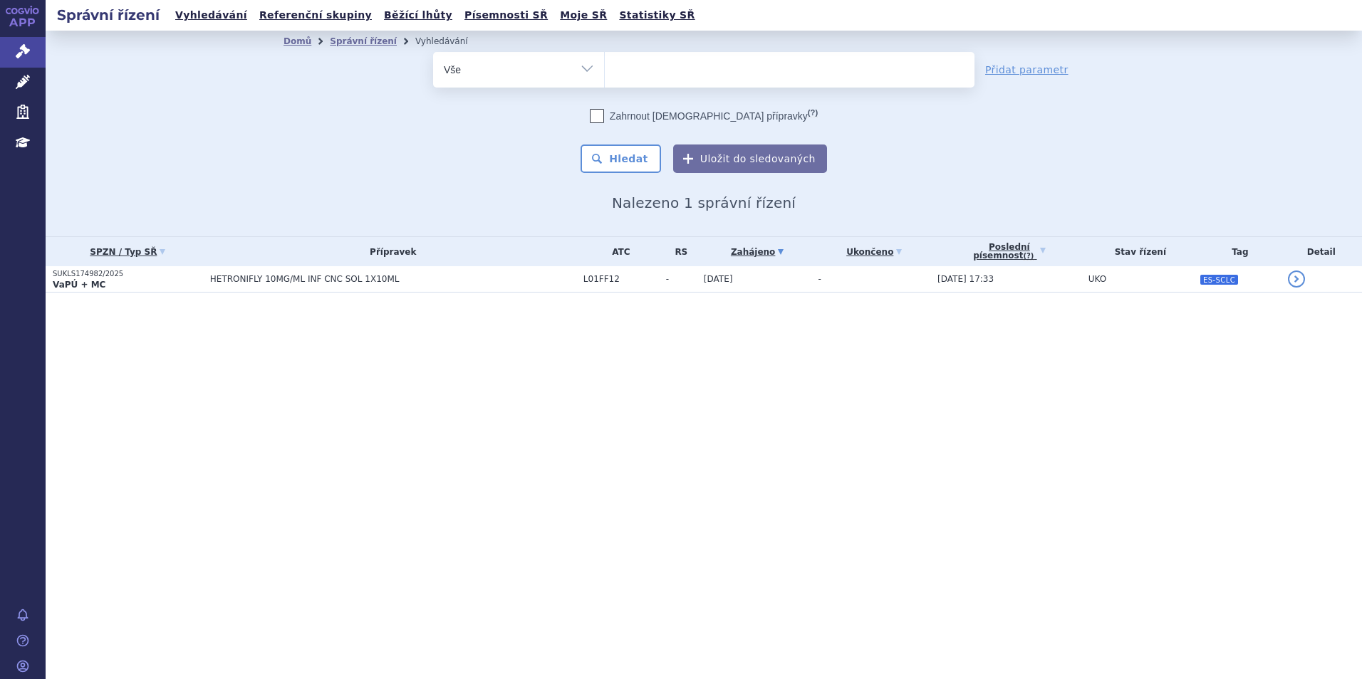
select select
click at [669, 68] on ul at bounding box center [790, 67] width 370 height 30
click at [605, 68] on select "hetronifly" at bounding box center [604, 69] width 1 height 36
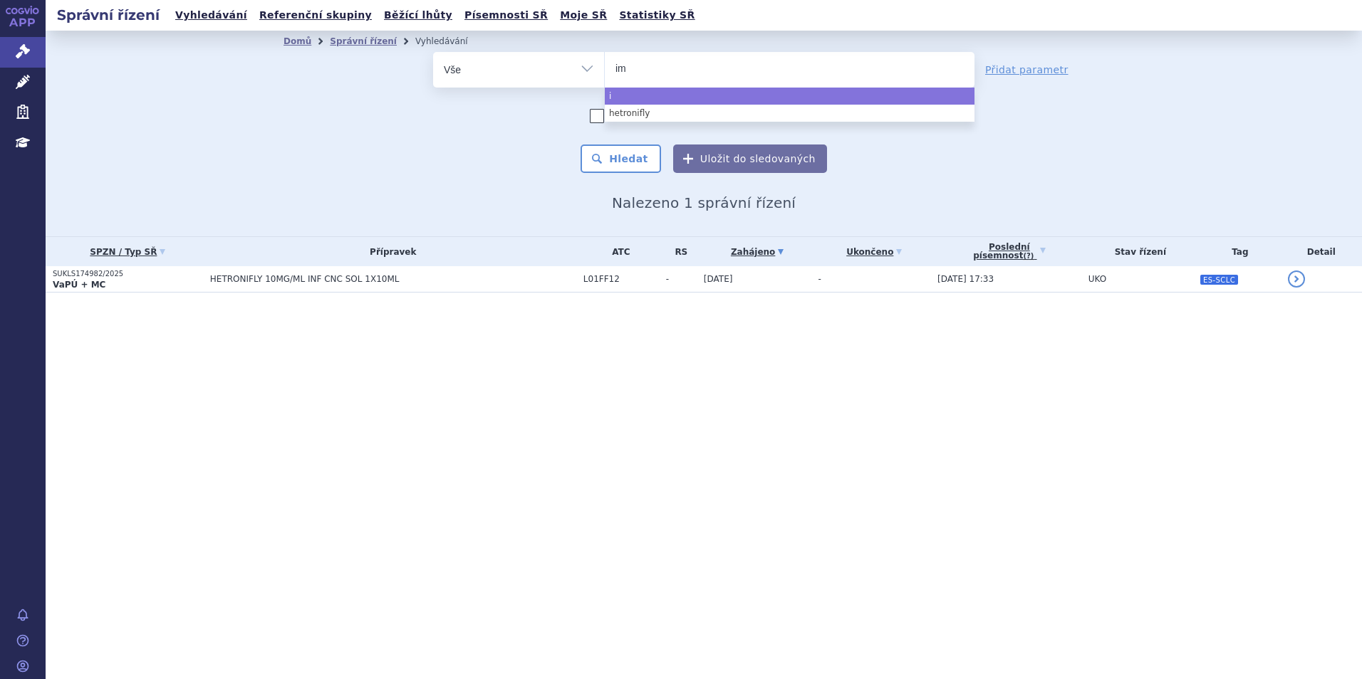
type input "imf"
type input "imfin"
type input "[MEDICAL_DATA]"
select select "[MEDICAL_DATA]"
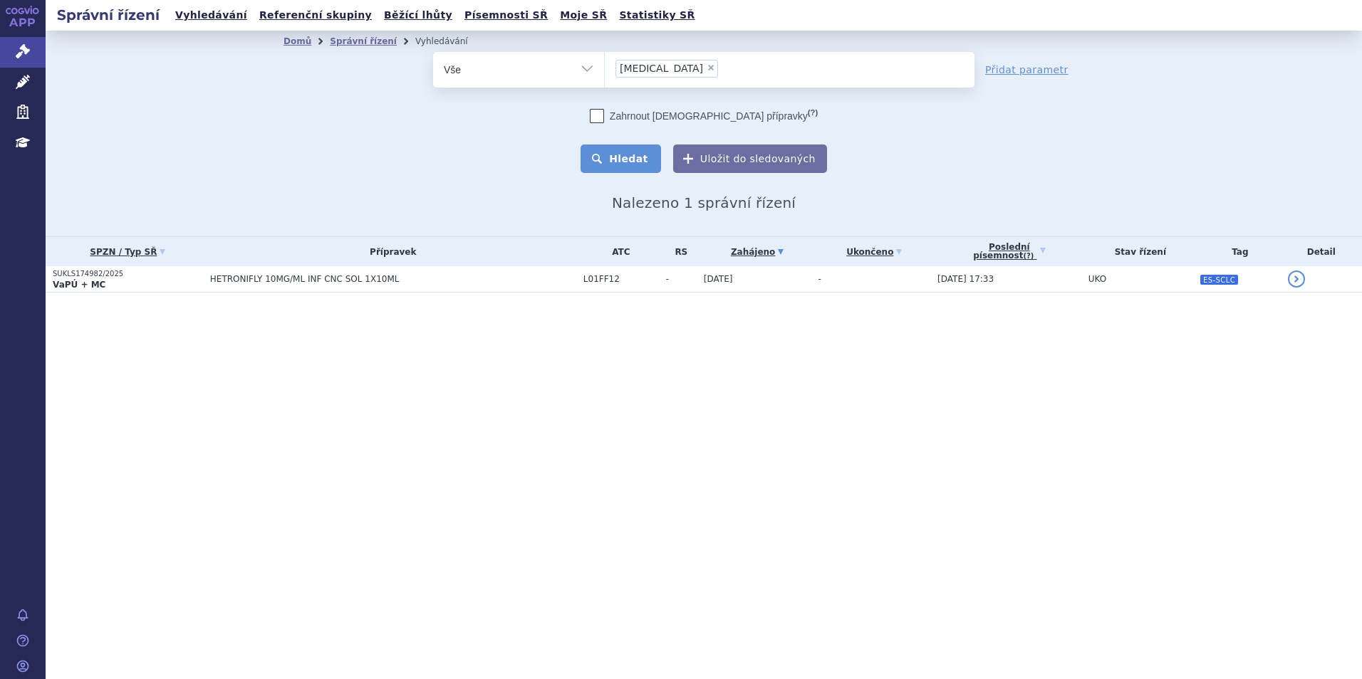
click at [649, 167] on button "Hledat" at bounding box center [620, 159] width 80 height 28
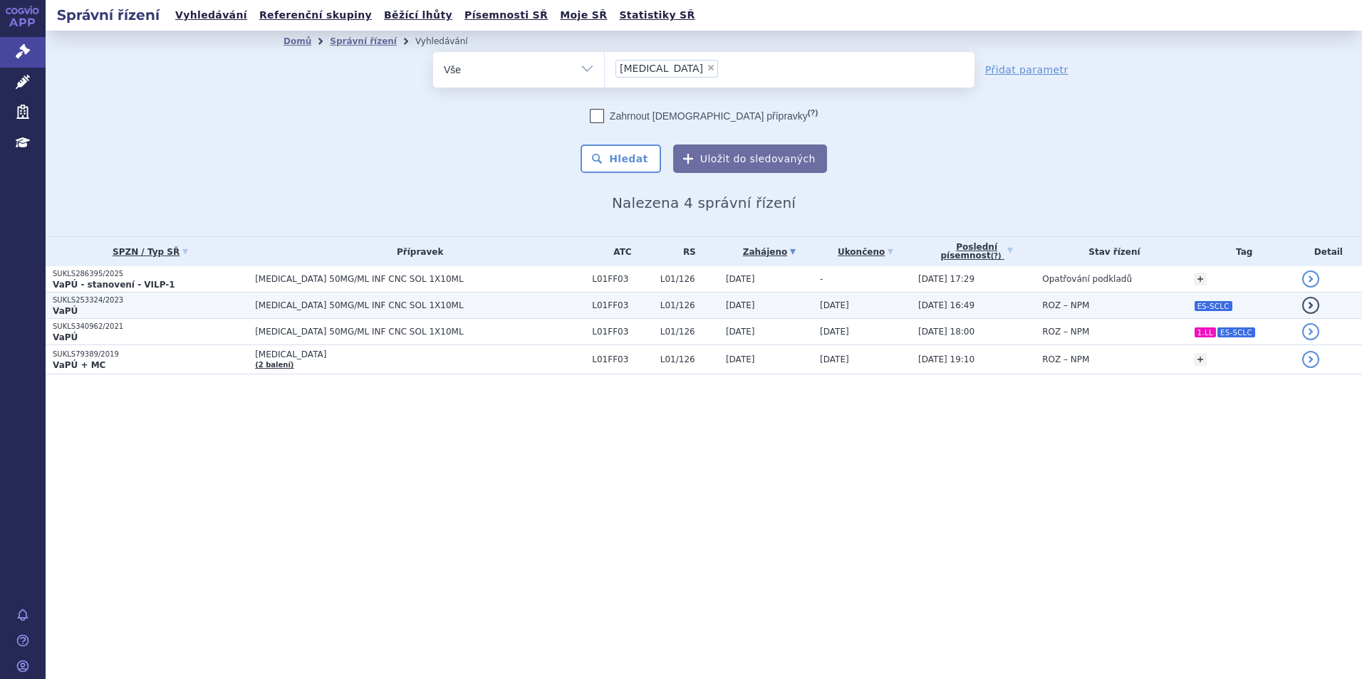
click at [403, 301] on span "[MEDICAL_DATA] 50MG/ML INF CNC SOL 1X10ML" at bounding box center [420, 306] width 330 height 10
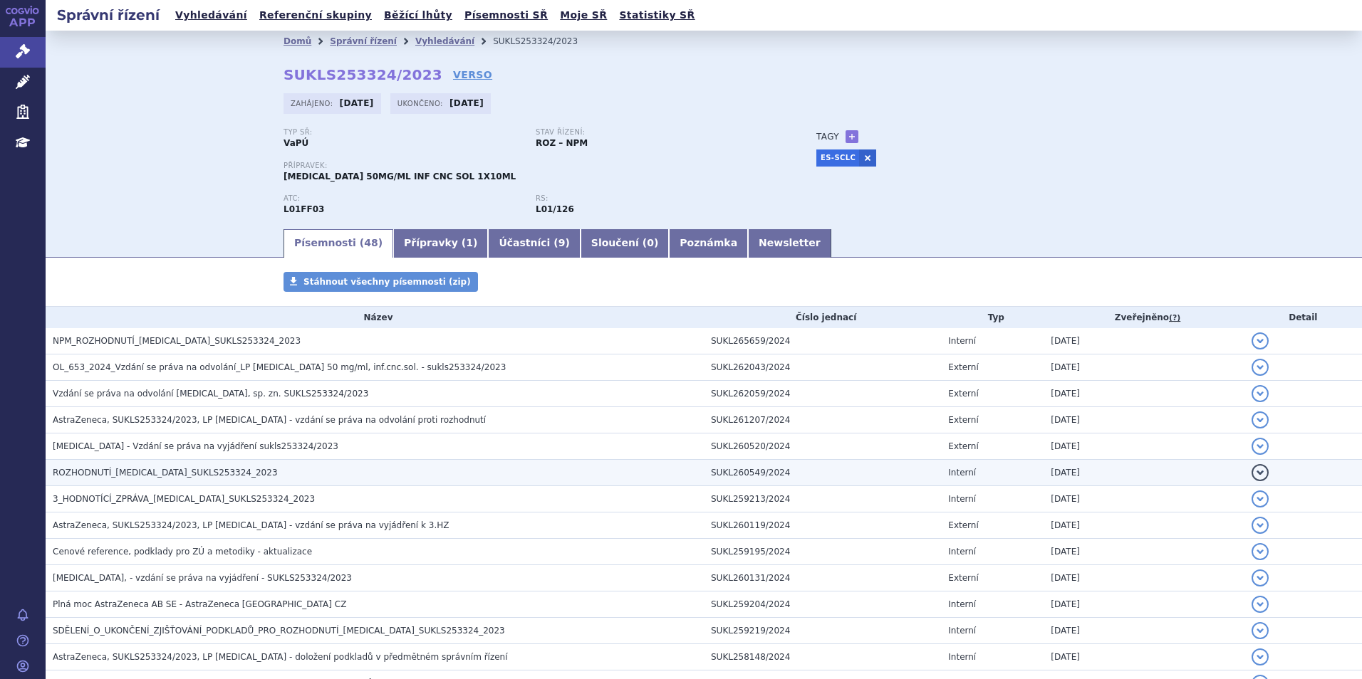
click at [229, 472] on h3 "ROZHODNUTÍ_[MEDICAL_DATA]_SUKLS253324_2023" at bounding box center [378, 473] width 651 height 14
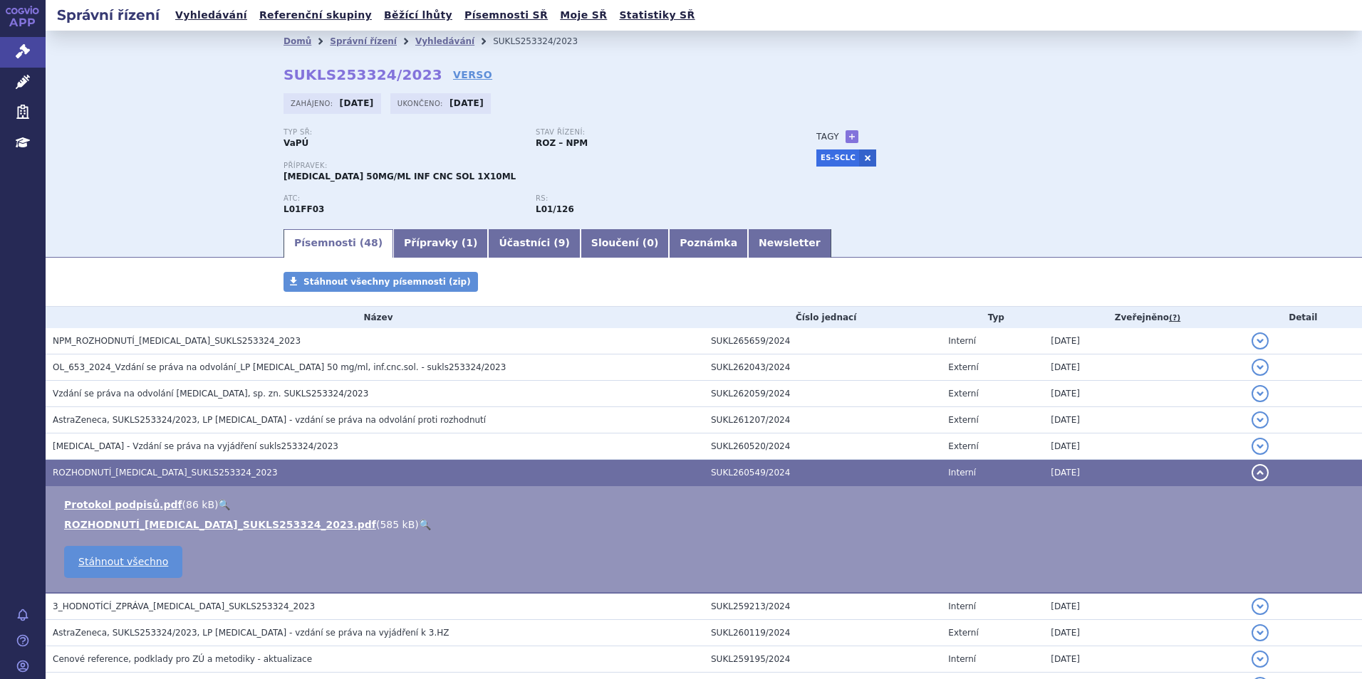
click at [419, 519] on link "🔍" at bounding box center [425, 524] width 12 height 11
